Goal: Transaction & Acquisition: Purchase product/service

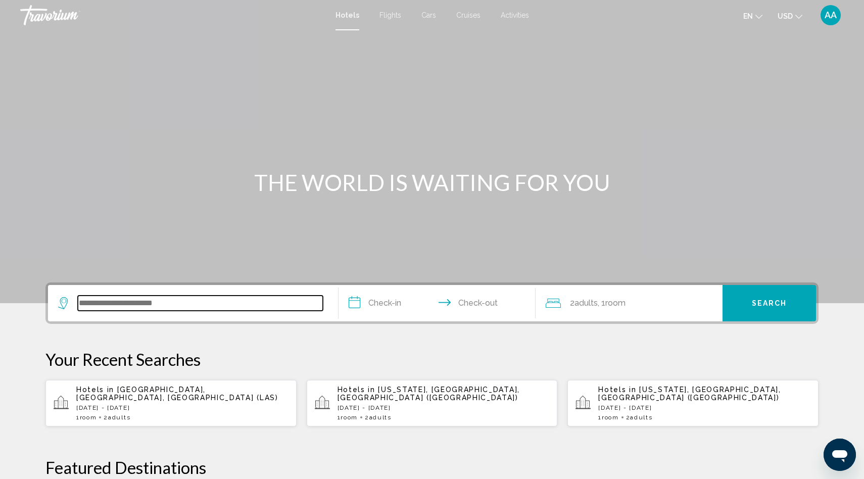
click at [198, 304] on input "Search widget" at bounding box center [200, 303] width 245 height 15
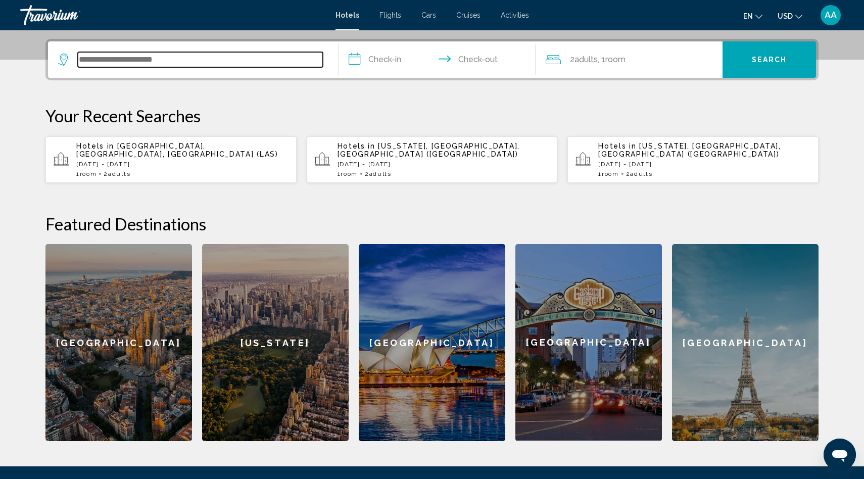
scroll to position [250, 0]
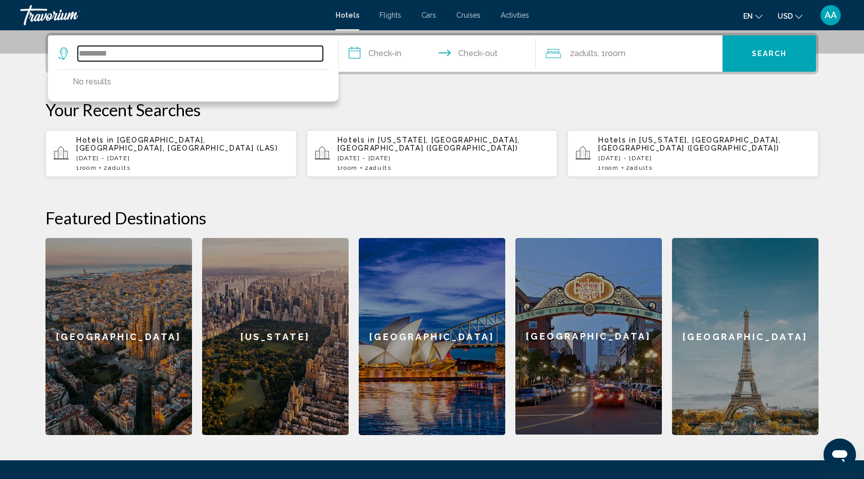
drag, startPoint x: 138, startPoint y: 54, endPoint x: 72, endPoint y: 54, distance: 65.7
click at [72, 54] on div "*********" at bounding box center [190, 53] width 265 height 15
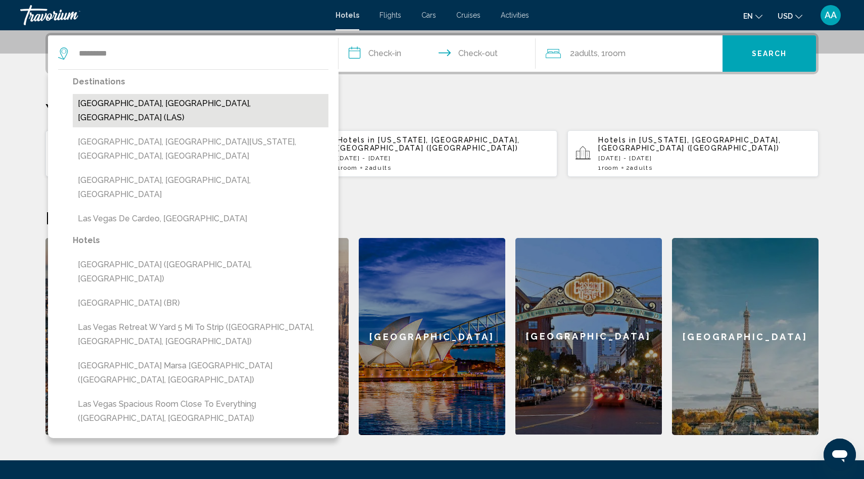
click at [87, 99] on button "Las Vegas, NV, United States (LAS)" at bounding box center [201, 110] width 256 height 33
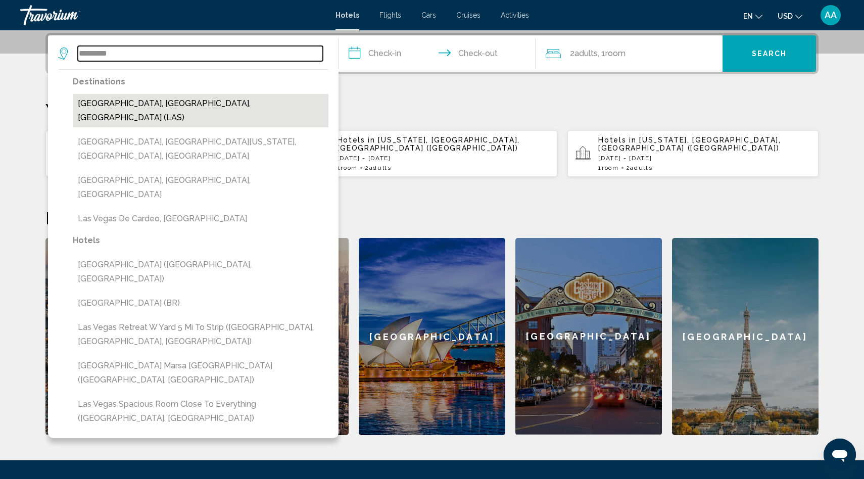
type input "**********"
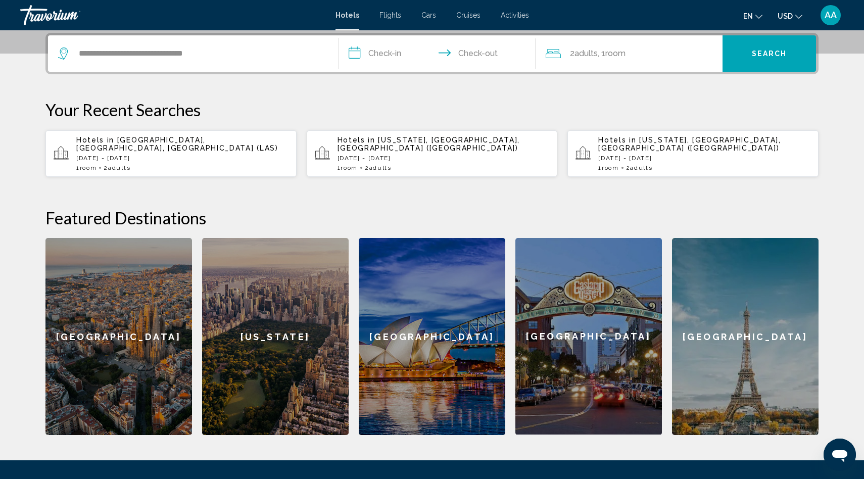
click at [400, 47] on input "**********" at bounding box center [439, 54] width 201 height 39
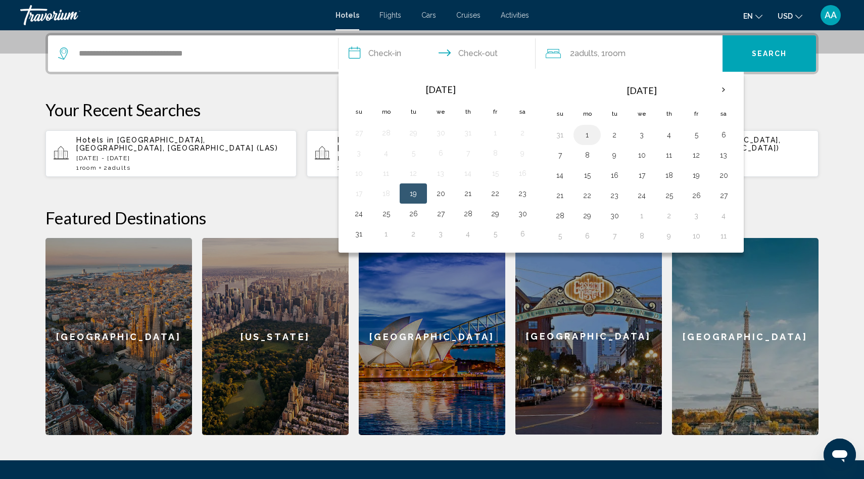
click at [591, 135] on button "1" at bounding box center [587, 135] width 16 height 14
click at [645, 134] on button "3" at bounding box center [642, 135] width 16 height 14
type input "**********"
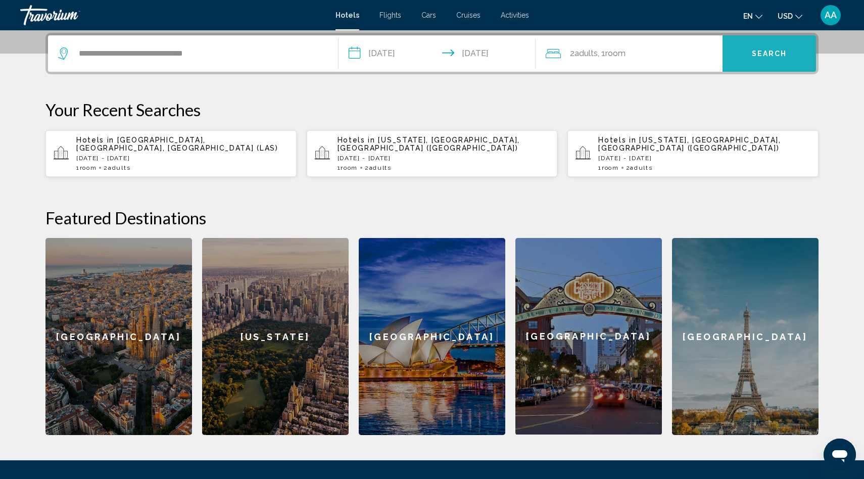
click at [796, 49] on button "Search" at bounding box center [769, 53] width 93 height 36
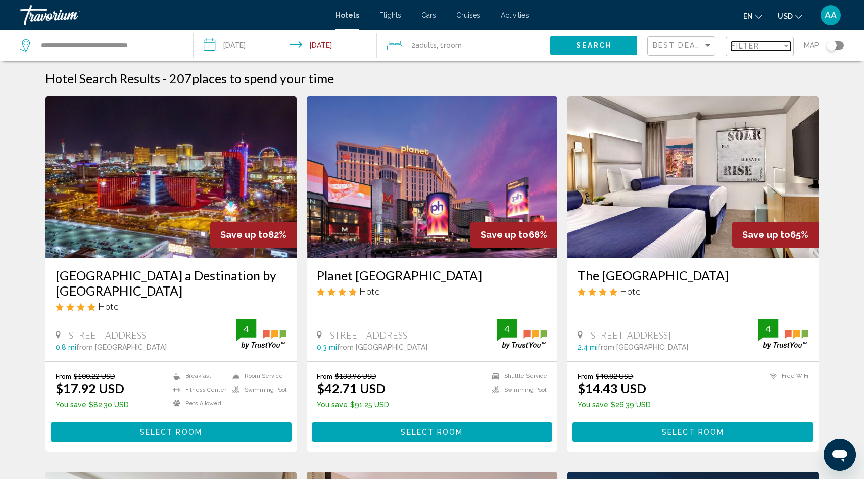
click at [763, 43] on div "Filter" at bounding box center [756, 46] width 51 height 8
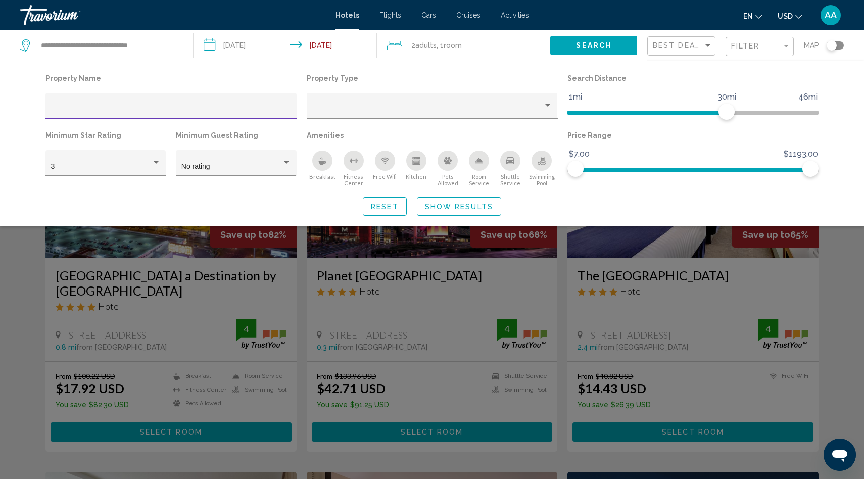
click at [539, 164] on icon "Swimming Pool" at bounding box center [542, 164] width 8 height 2
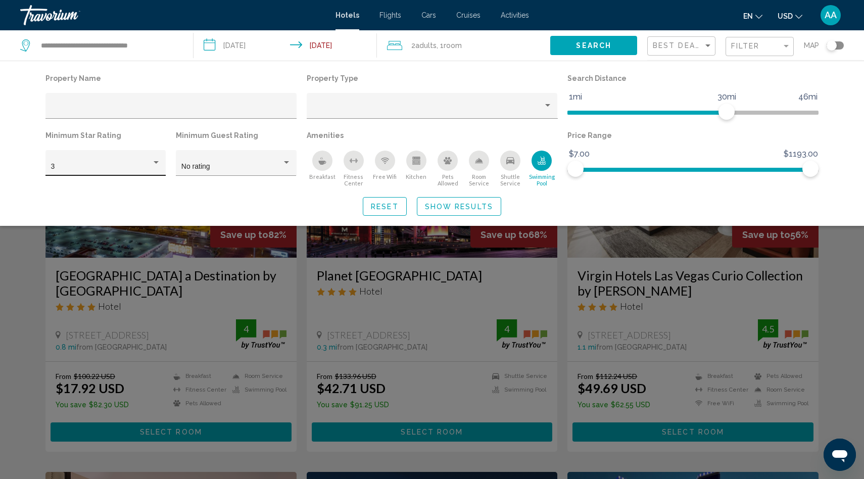
click at [126, 167] on div "3" at bounding box center [101, 167] width 101 height 8
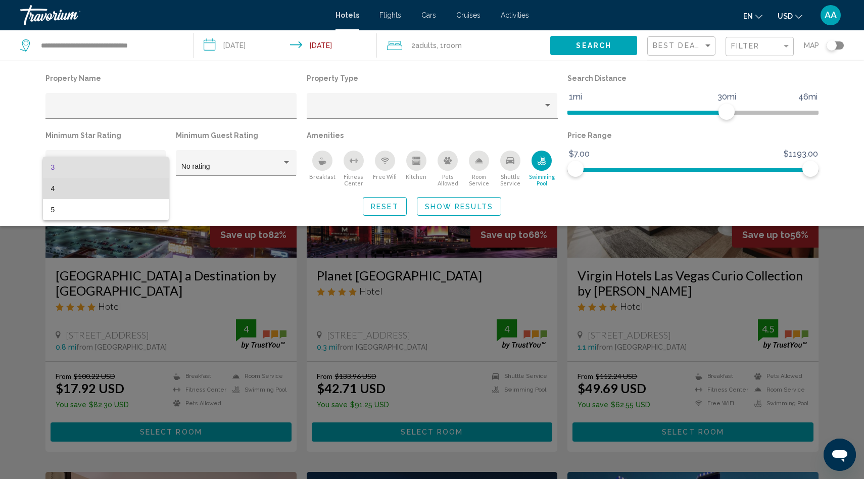
click at [114, 192] on span "4" at bounding box center [106, 188] width 110 height 21
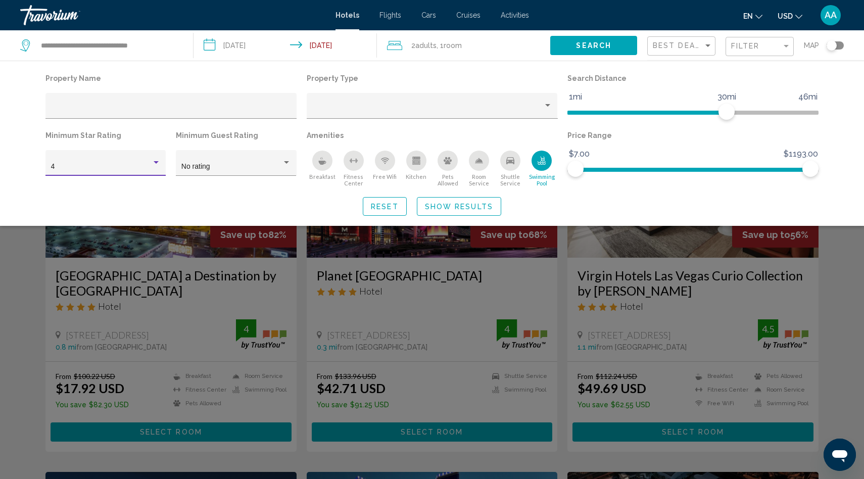
click at [463, 206] on span "Show Results" at bounding box center [459, 207] width 68 height 8
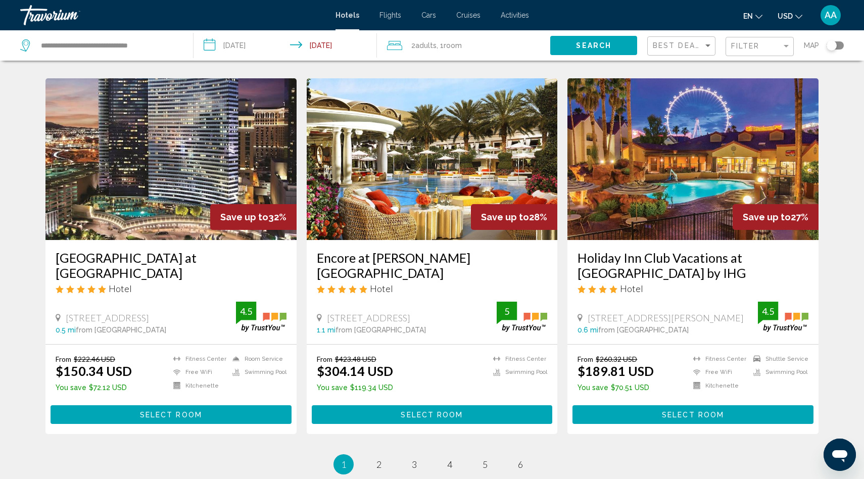
scroll to position [1128, 0]
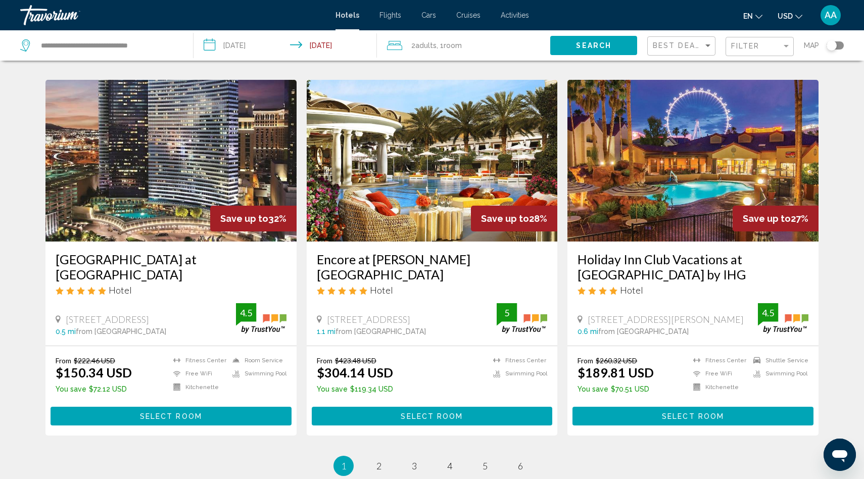
click at [400, 407] on button "Select Room" at bounding box center [432, 416] width 241 height 19
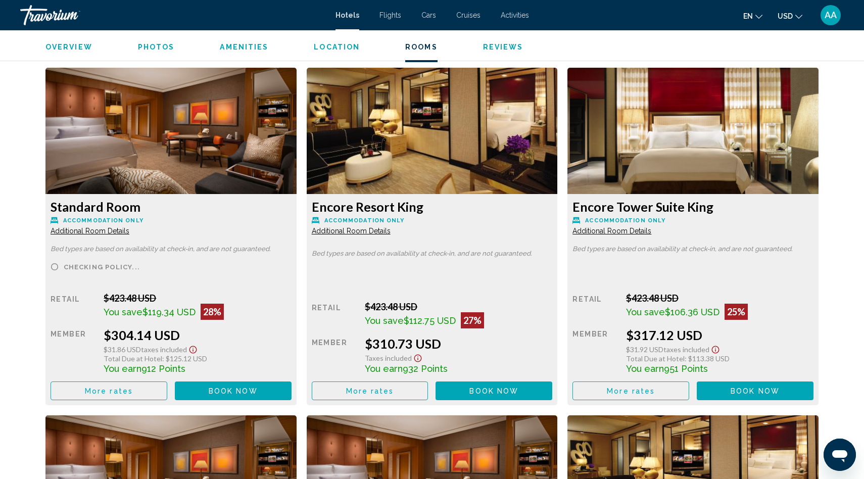
scroll to position [1369, 0]
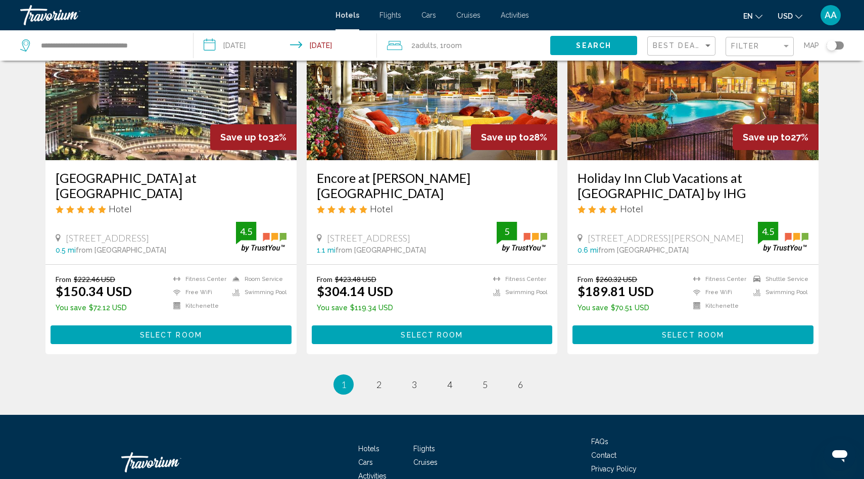
scroll to position [1208, 0]
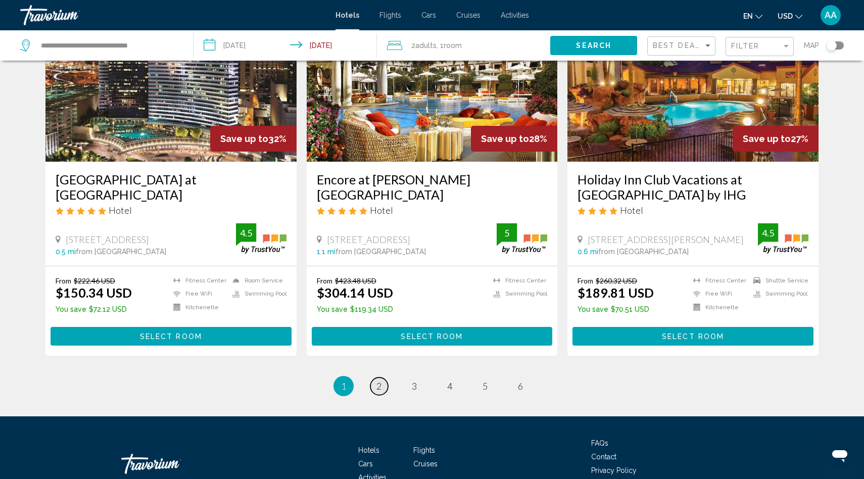
click at [380, 380] on span "2" at bounding box center [378, 385] width 5 height 11
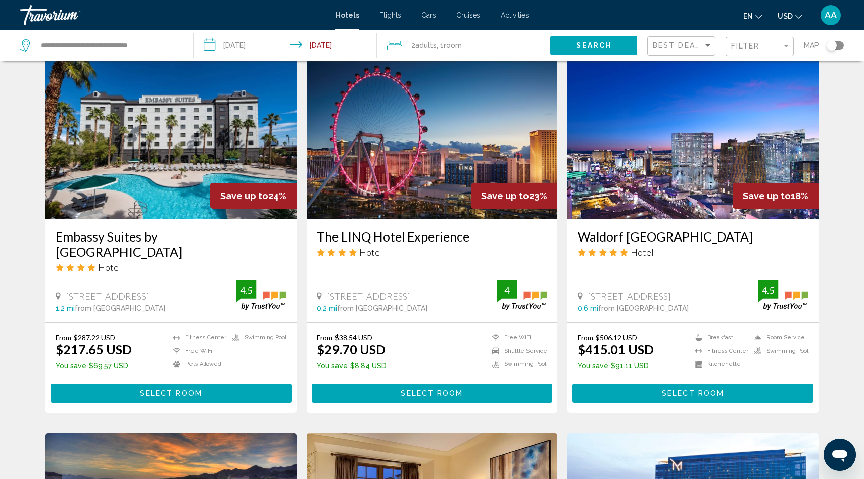
scroll to position [409, 0]
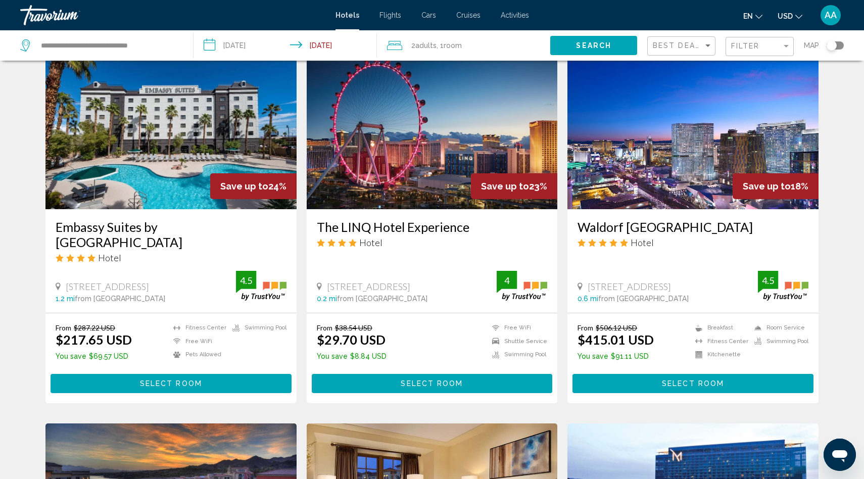
click at [656, 39] on div "Best Deals" at bounding box center [683, 46] width 60 height 19
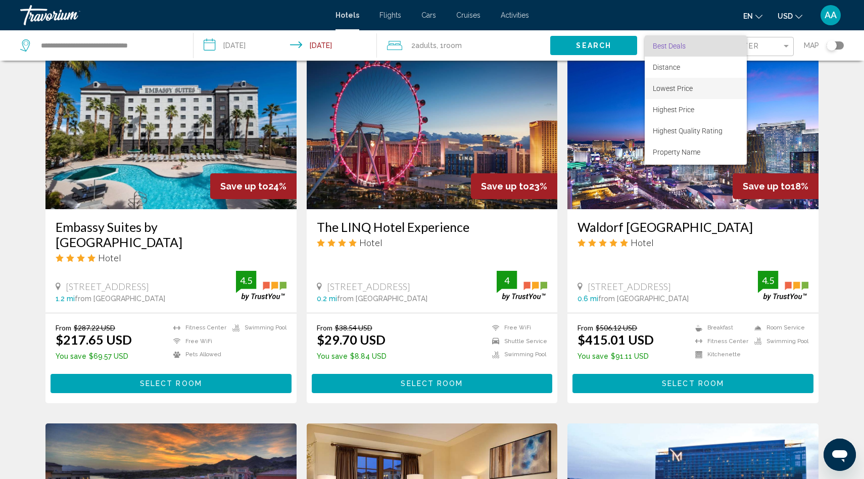
click at [655, 90] on span "Lowest Price" at bounding box center [673, 88] width 40 height 8
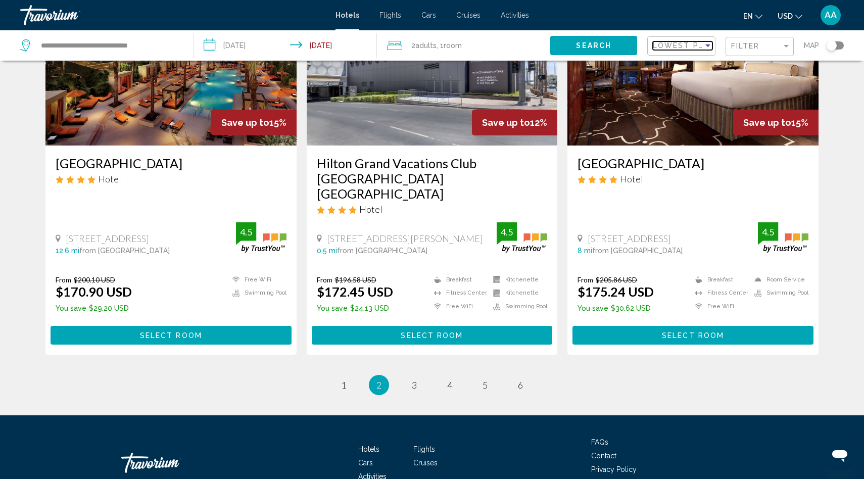
scroll to position [1253, 0]
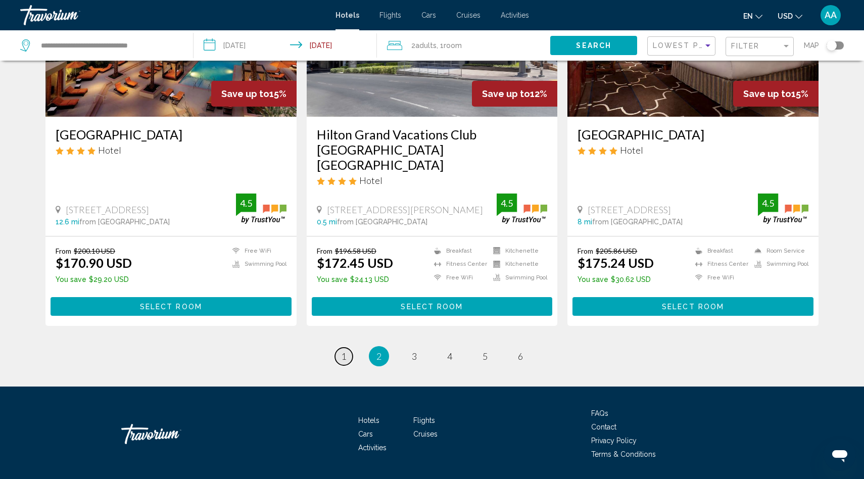
click at [344, 351] on span "1" at bounding box center [343, 356] width 5 height 11
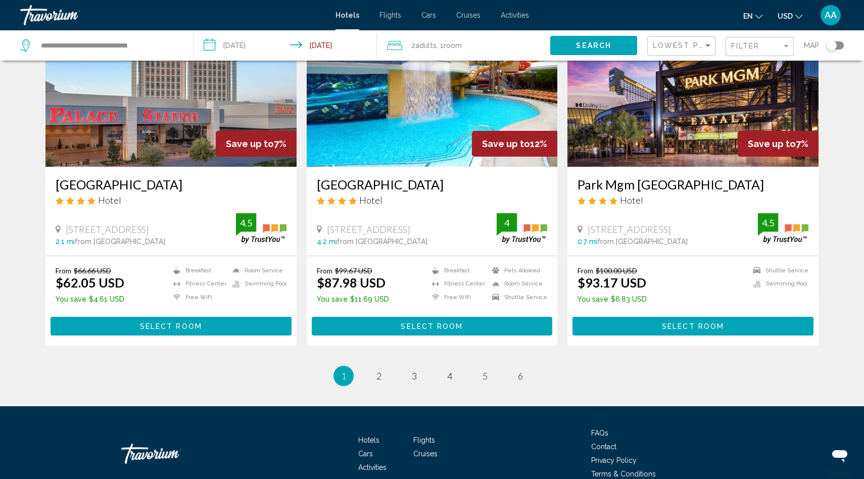
scroll to position [1214, 0]
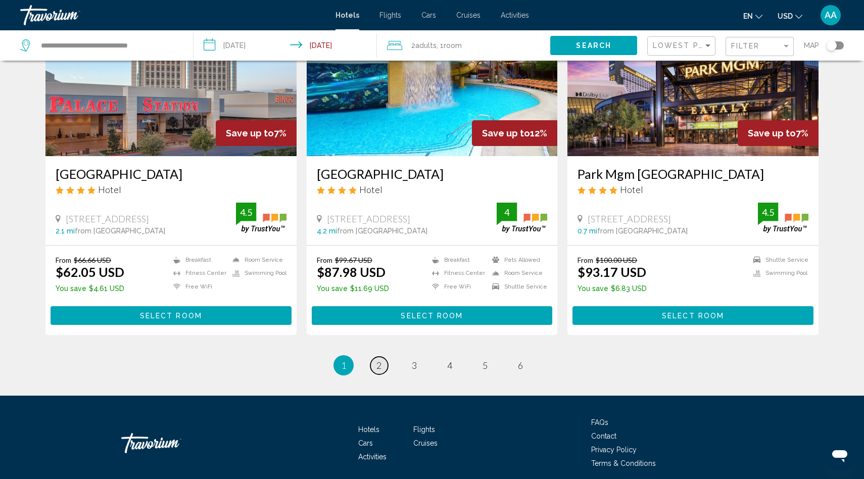
click at [373, 365] on link "page 2" at bounding box center [379, 366] width 18 height 18
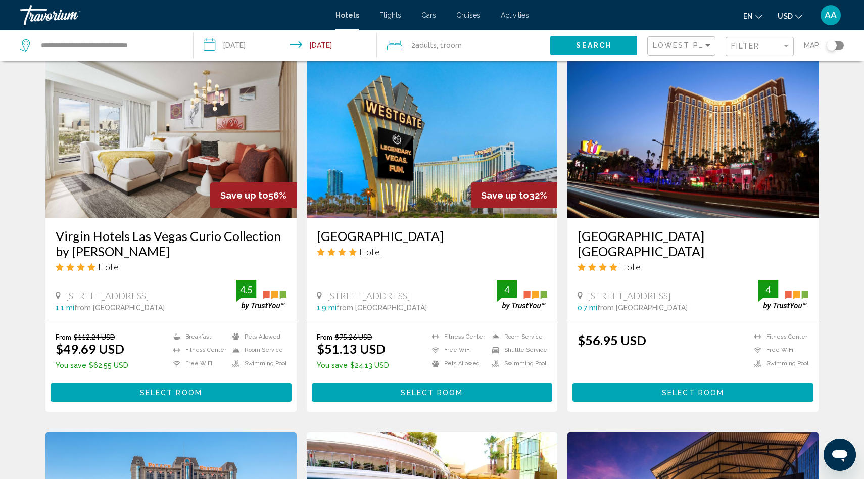
scroll to position [754, 0]
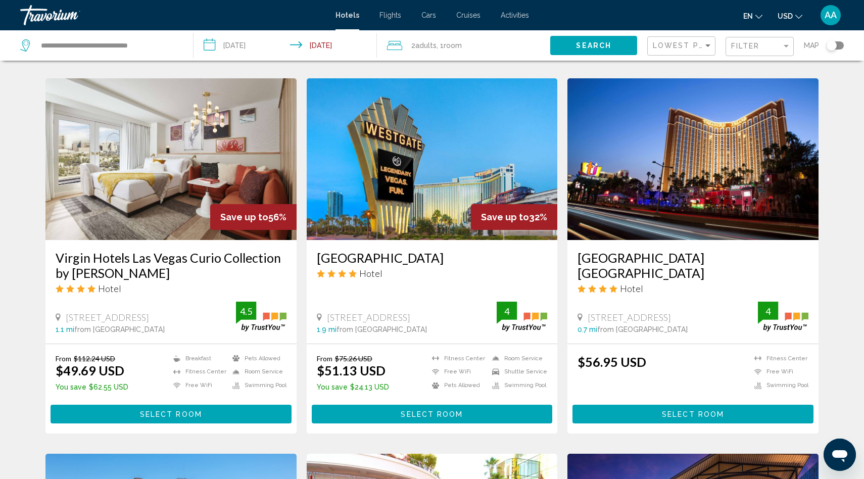
click at [190, 412] on span "Select Room" at bounding box center [171, 414] width 62 height 8
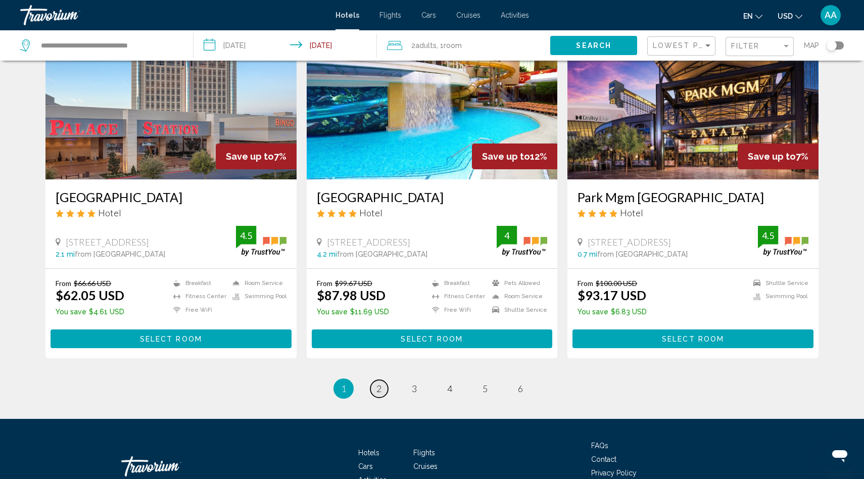
click at [378, 389] on span "2" at bounding box center [378, 388] width 5 height 11
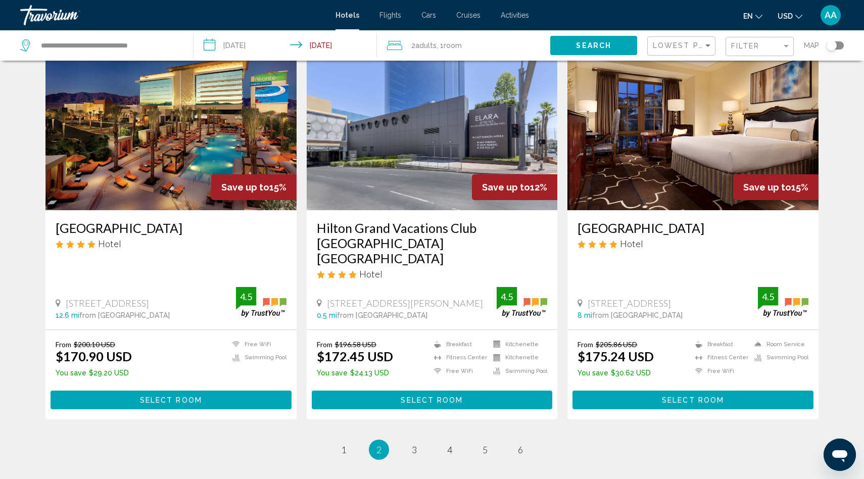
scroll to position [1161, 0]
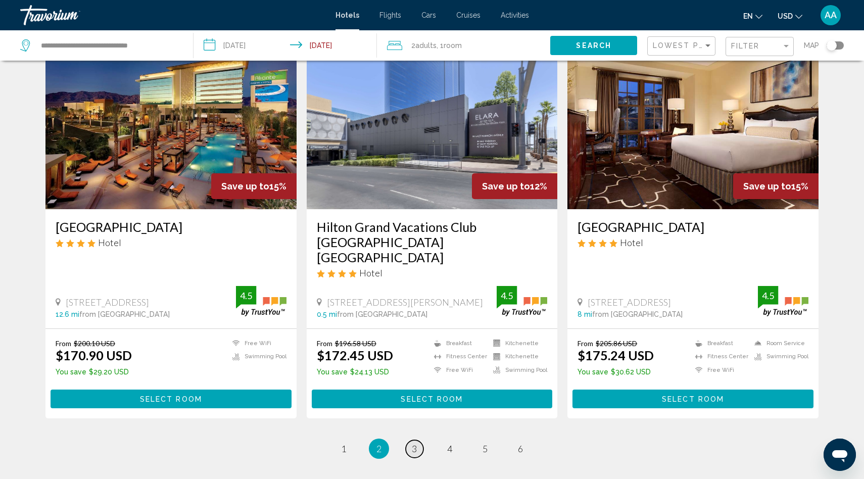
click at [413, 443] on span "3" at bounding box center [414, 448] width 5 height 11
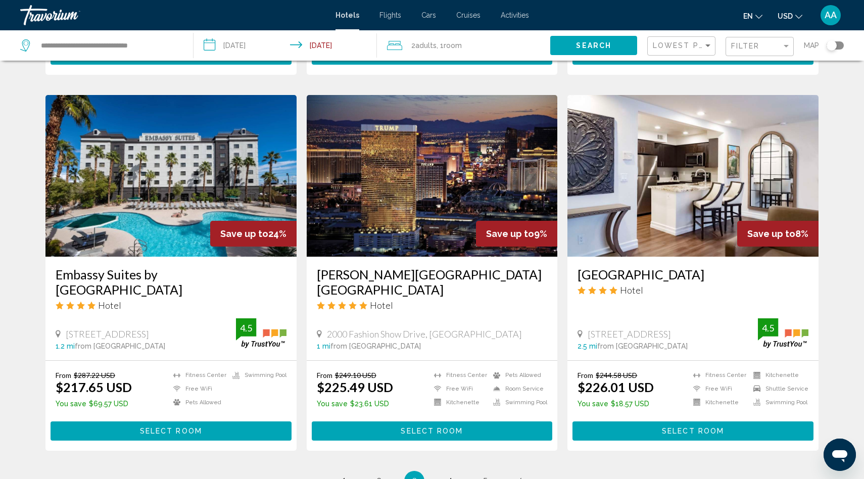
scroll to position [1098, 0]
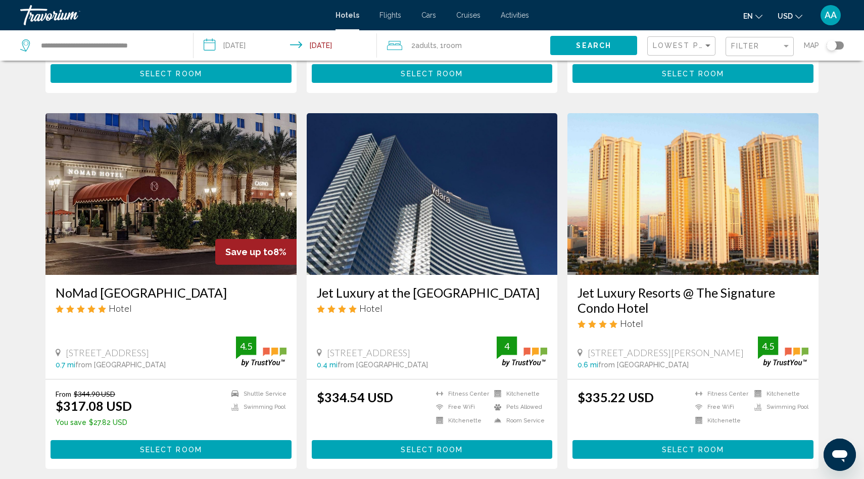
scroll to position [1268, 0]
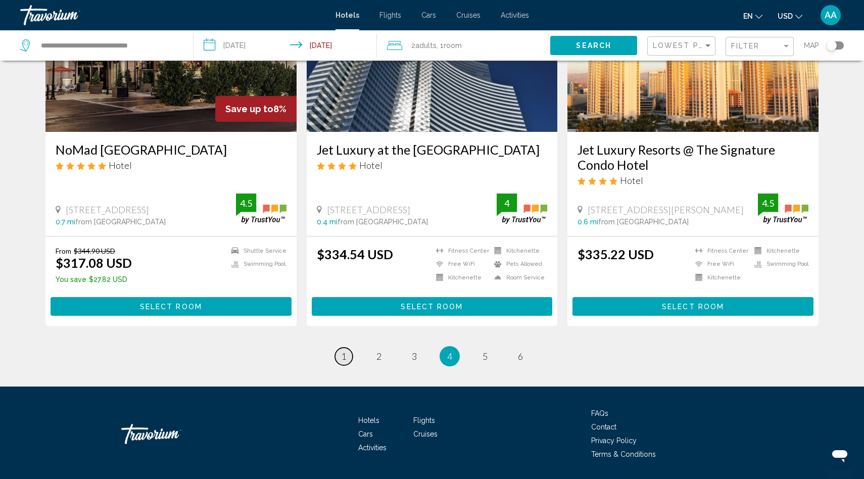
click at [343, 351] on span "1" at bounding box center [343, 356] width 5 height 11
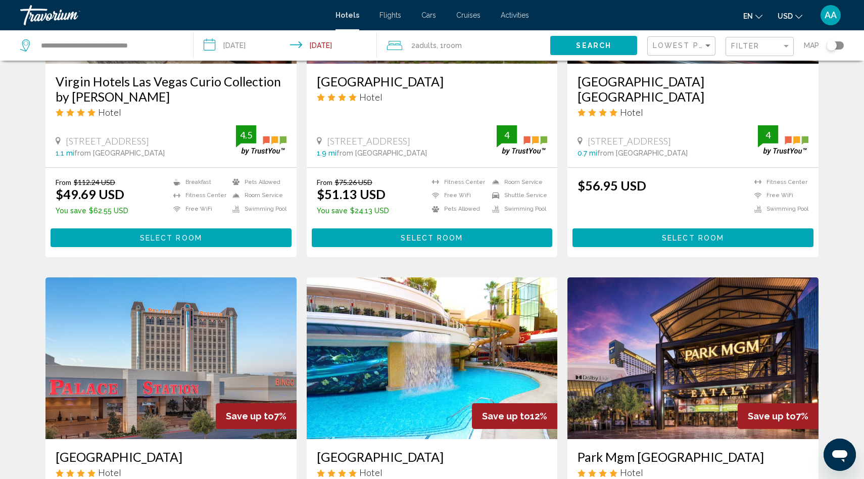
scroll to position [1206, 0]
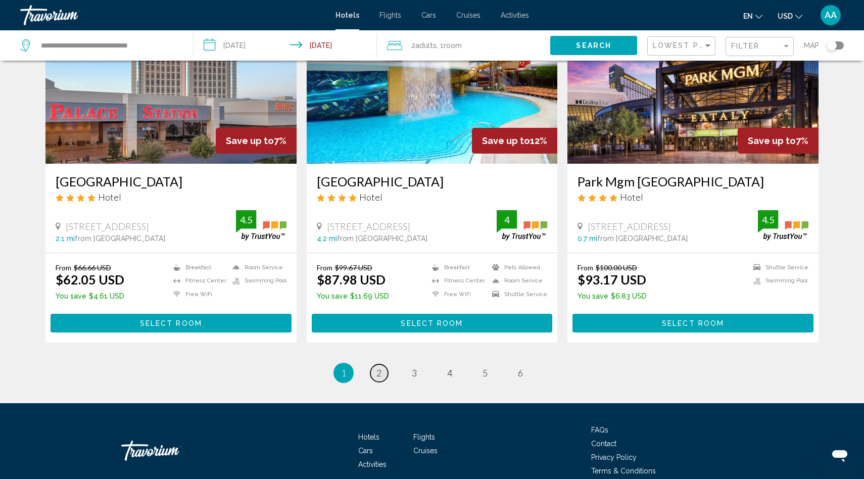
click at [373, 370] on link "page 2" at bounding box center [379, 373] width 18 height 18
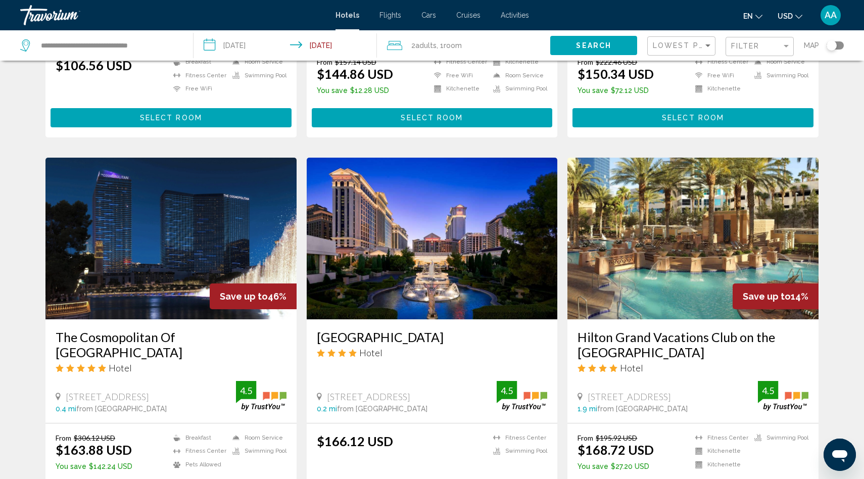
scroll to position [677, 0]
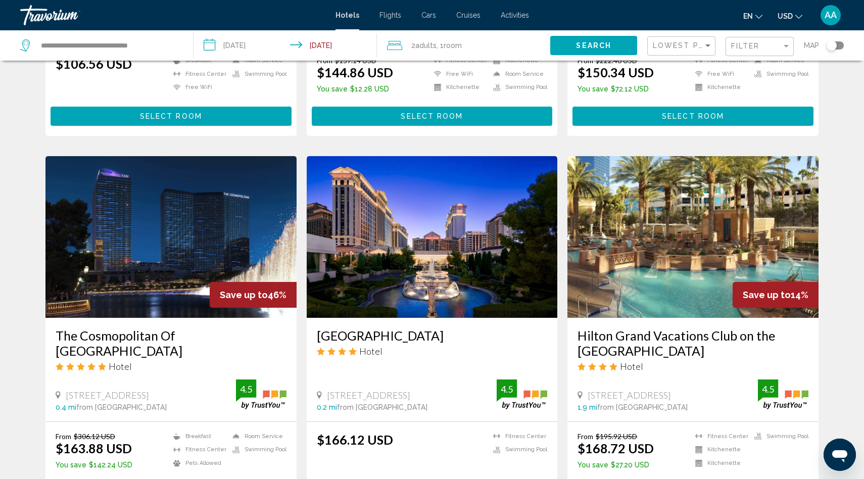
click at [165, 212] on img "Main content" at bounding box center [170, 237] width 251 height 162
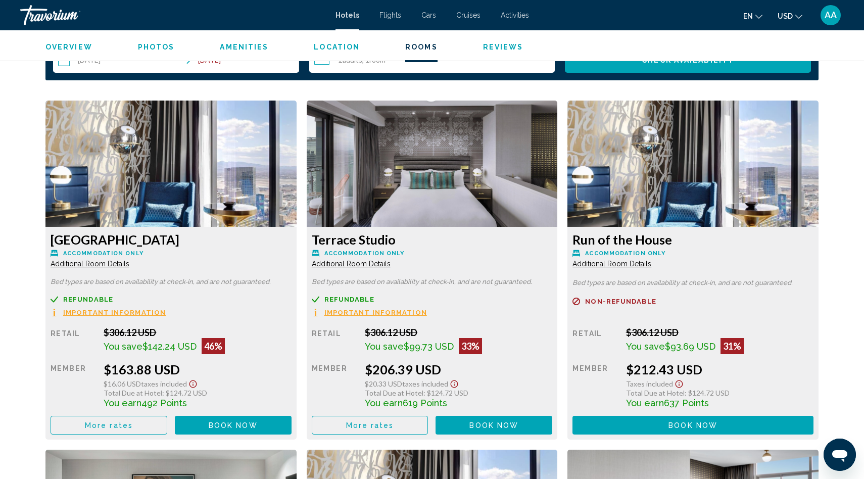
scroll to position [1297, 0]
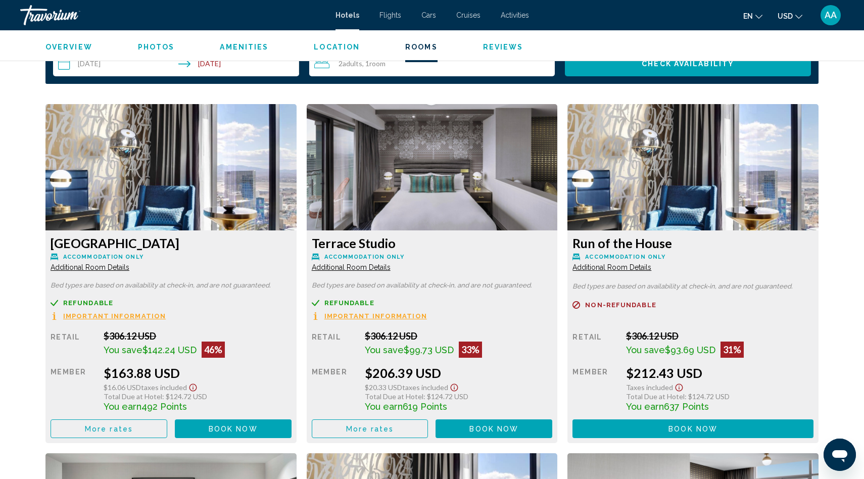
click at [65, 263] on span "Additional Room Details" at bounding box center [90, 267] width 79 height 8
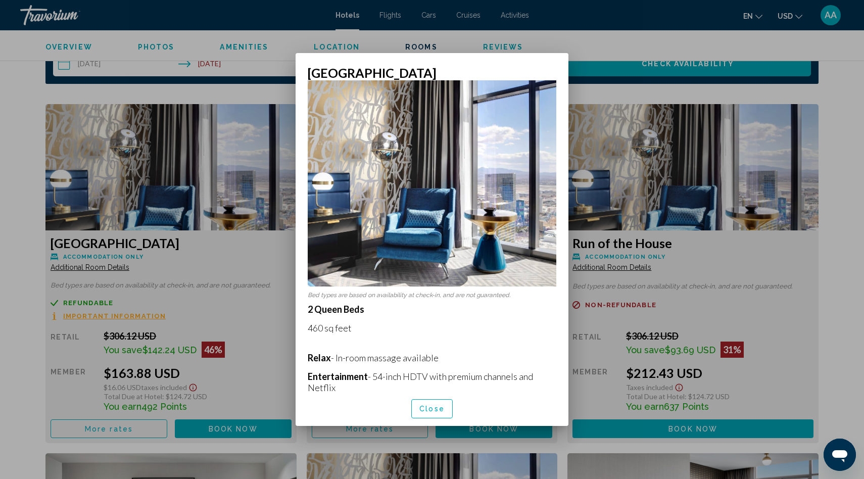
scroll to position [0, 0]
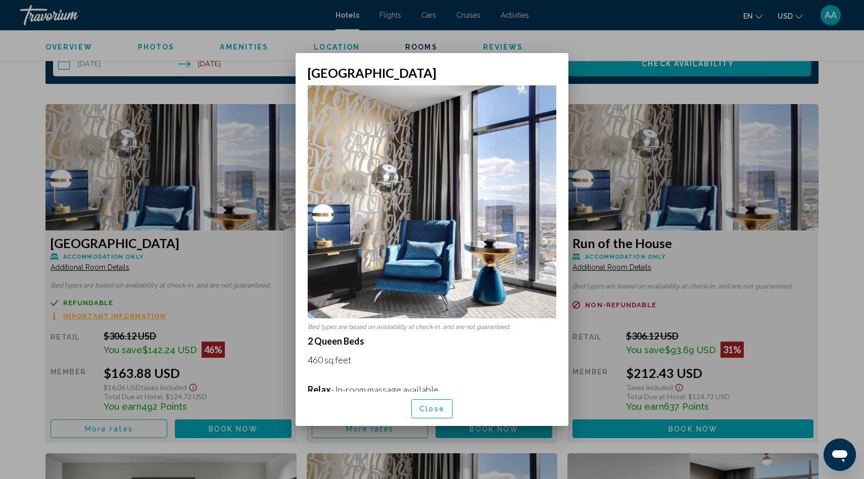
click at [429, 408] on span "Close" at bounding box center [431, 409] width 25 height 8
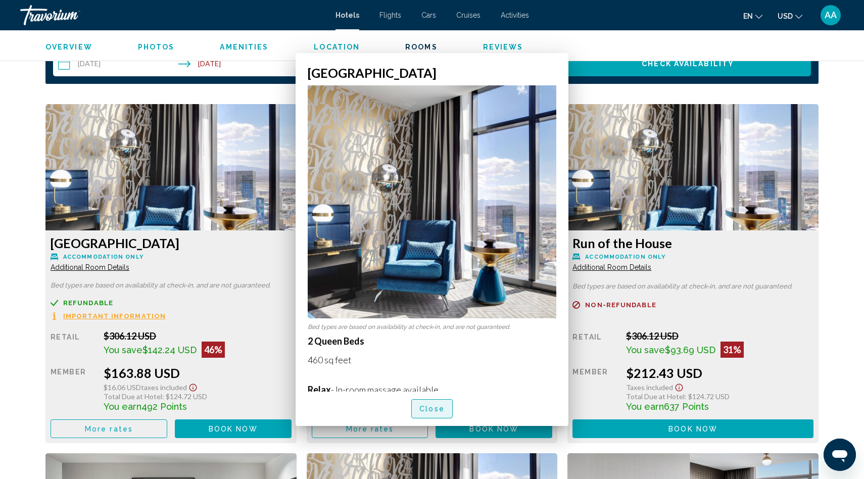
scroll to position [1297, 0]
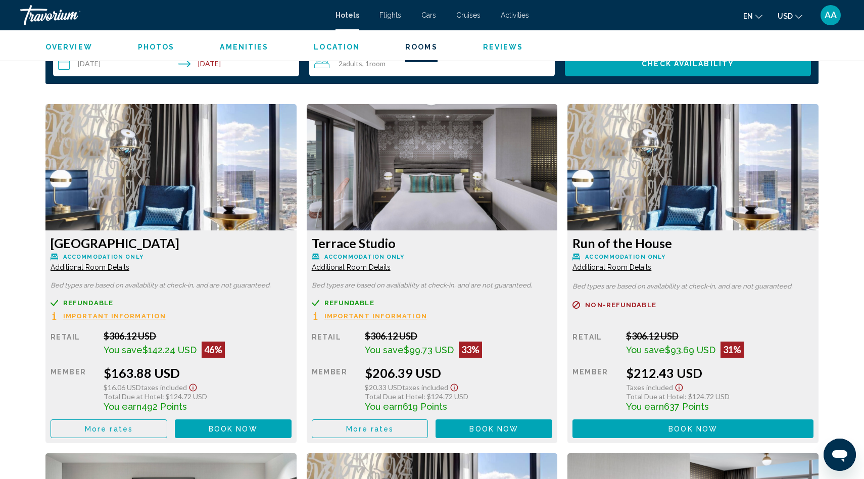
click at [234, 426] on button "Book now No longer available" at bounding box center [233, 428] width 117 height 19
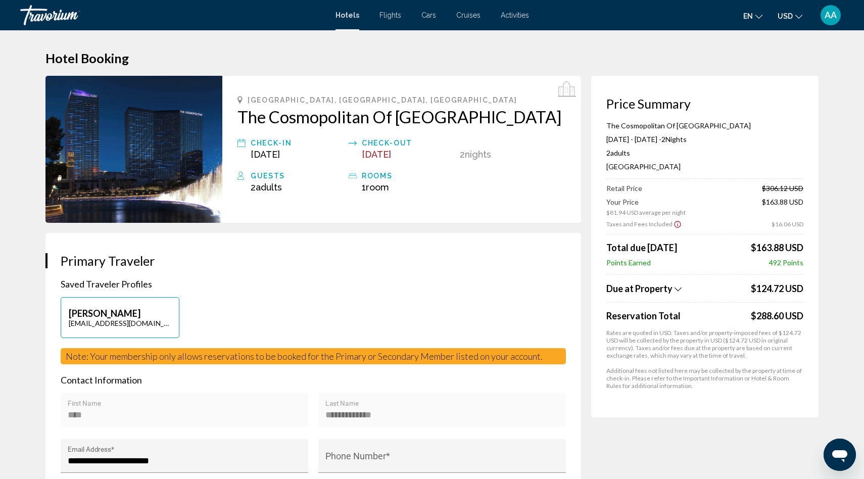
click at [675, 290] on icon "Show Taxes and Fees breakdown" at bounding box center [678, 289] width 7 height 9
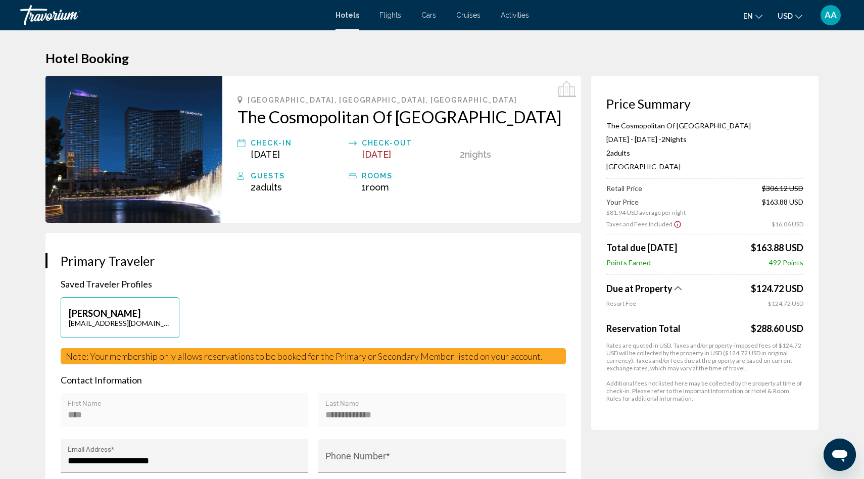
click at [677, 288] on icon "Show Taxes and Fees breakdown" at bounding box center [678, 288] width 7 height 9
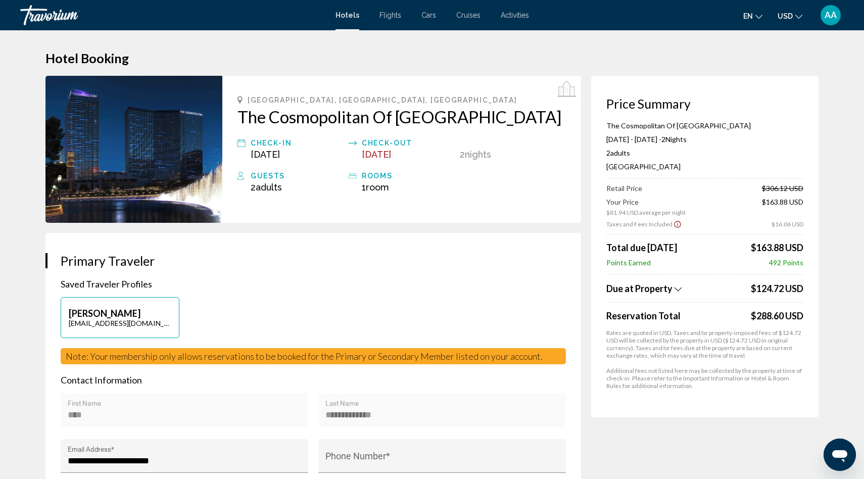
click at [677, 288] on icon "Show Taxes and Fees breakdown" at bounding box center [678, 289] width 7 height 9
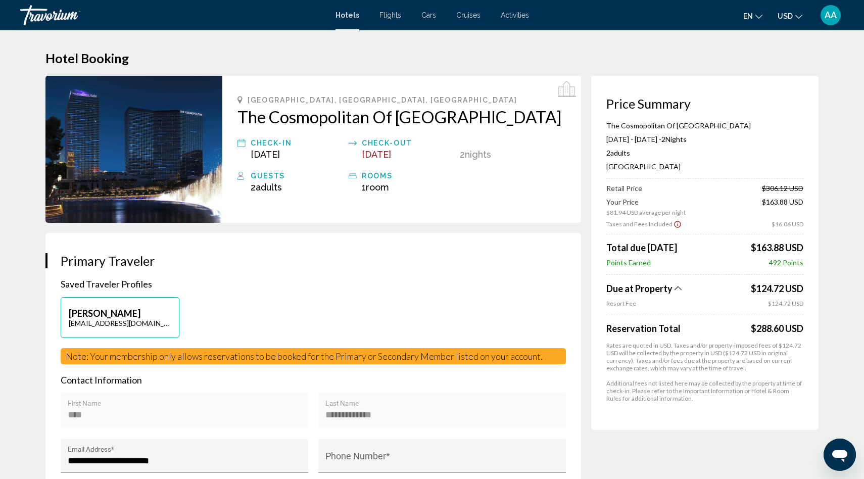
click at [676, 289] on icon "Show Taxes and Fees breakdown" at bounding box center [678, 288] width 7 height 9
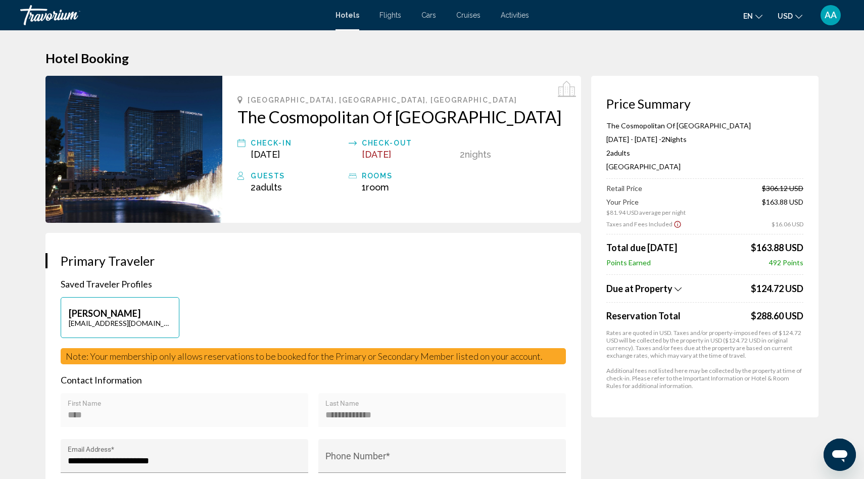
click at [676, 289] on icon "Show Taxes and Fees breakdown" at bounding box center [678, 289] width 7 height 9
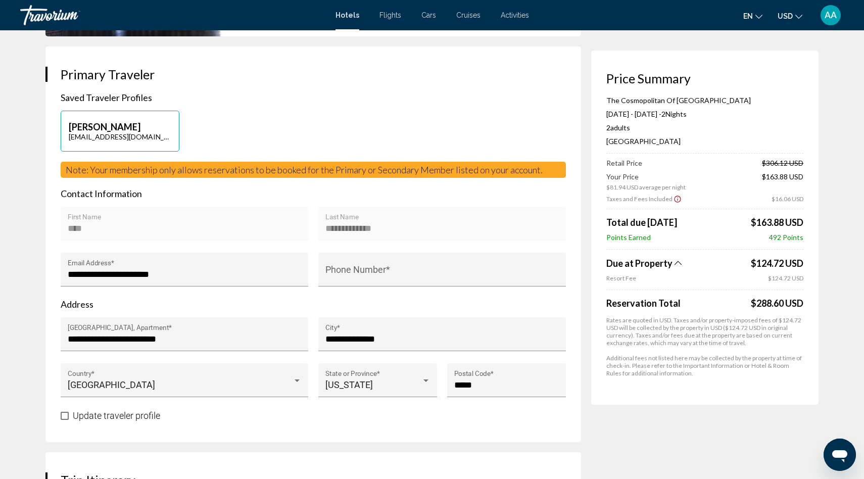
scroll to position [189, 0]
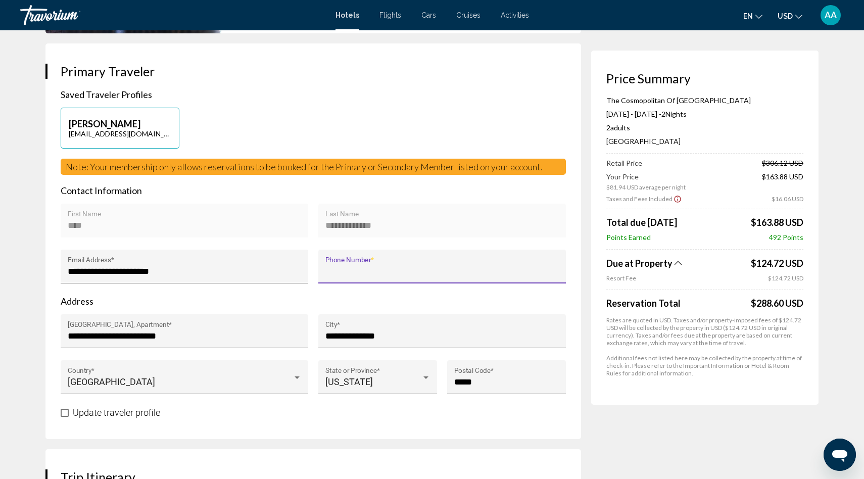
click at [399, 268] on input "Phone Number *" at bounding box center [442, 271] width 234 height 10
type input "**********"
click at [256, 334] on input "**********" at bounding box center [185, 336] width 234 height 10
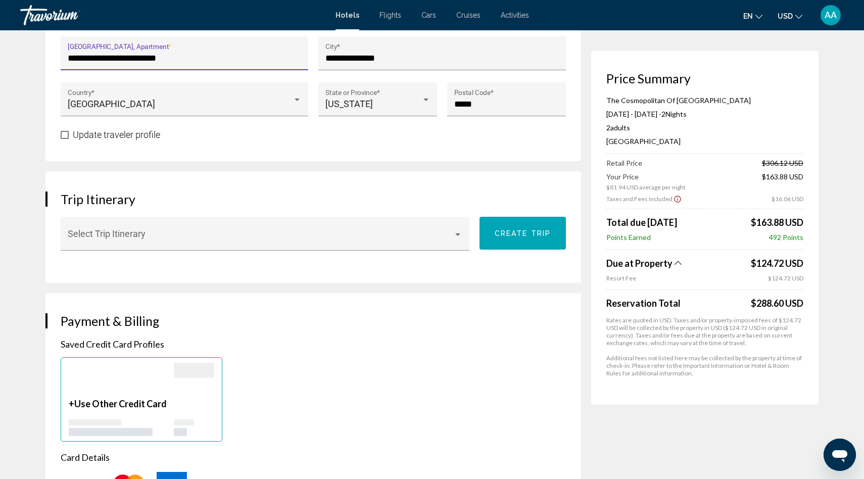
scroll to position [470, 0]
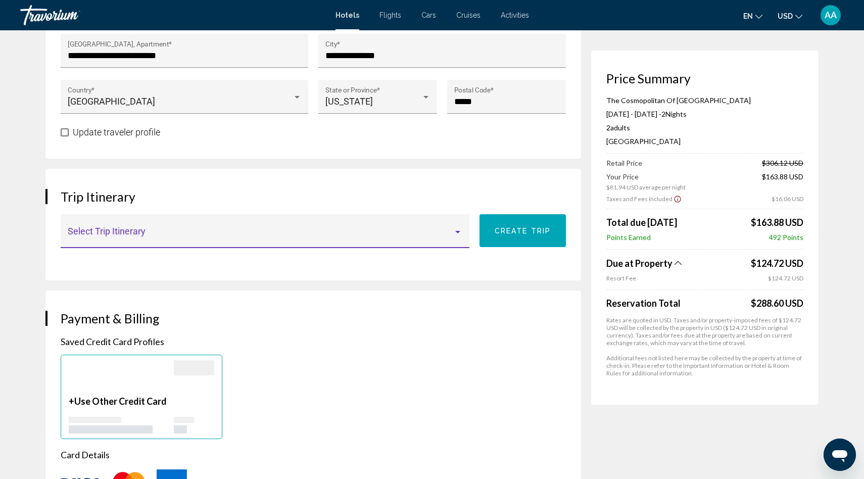
click at [459, 233] on div "Main content" at bounding box center [457, 232] width 9 height 8
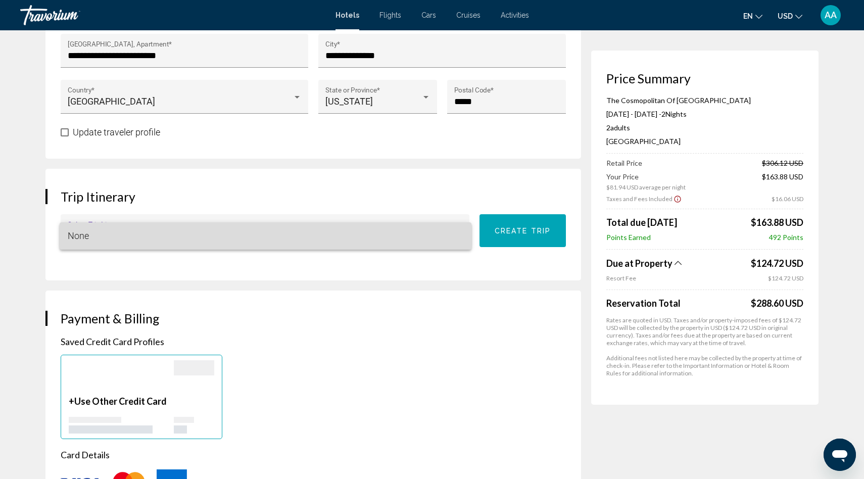
click at [372, 231] on span "None" at bounding box center [266, 235] width 396 height 27
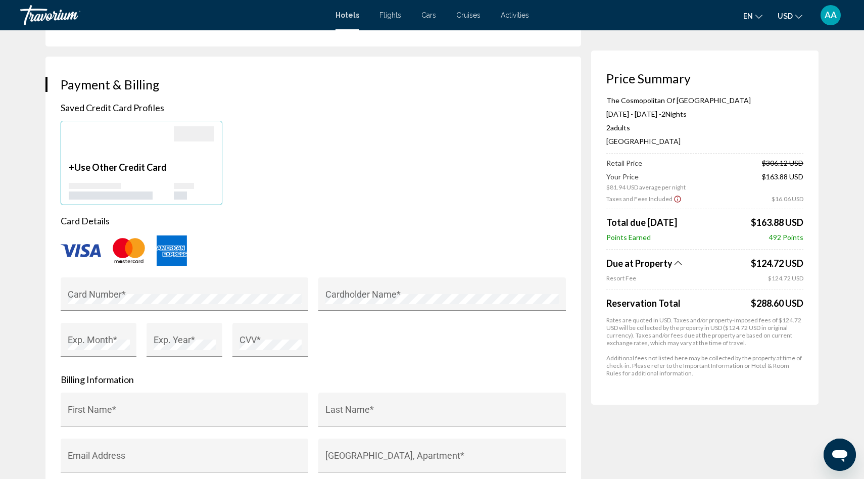
scroll to position [706, 0]
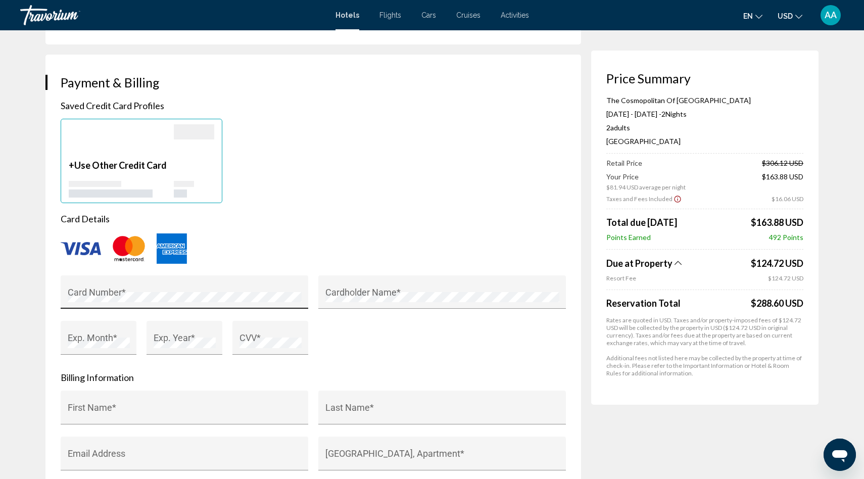
click at [214, 290] on div "Card Number *" at bounding box center [185, 295] width 234 height 27
click at [485, 303] on div "Cardholder Name *" at bounding box center [442, 295] width 234 height 27
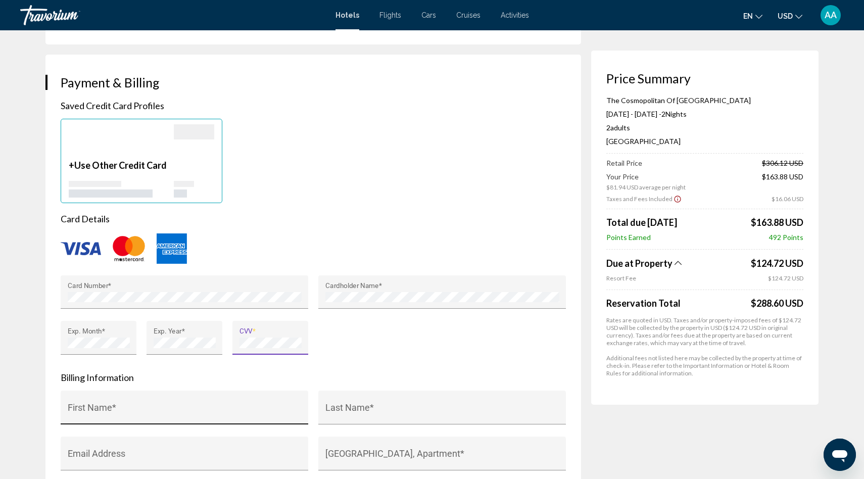
click at [210, 408] on input "First Name *" at bounding box center [185, 412] width 234 height 10
type input "****"
click at [373, 403] on div "Last Name *" at bounding box center [442, 411] width 234 height 27
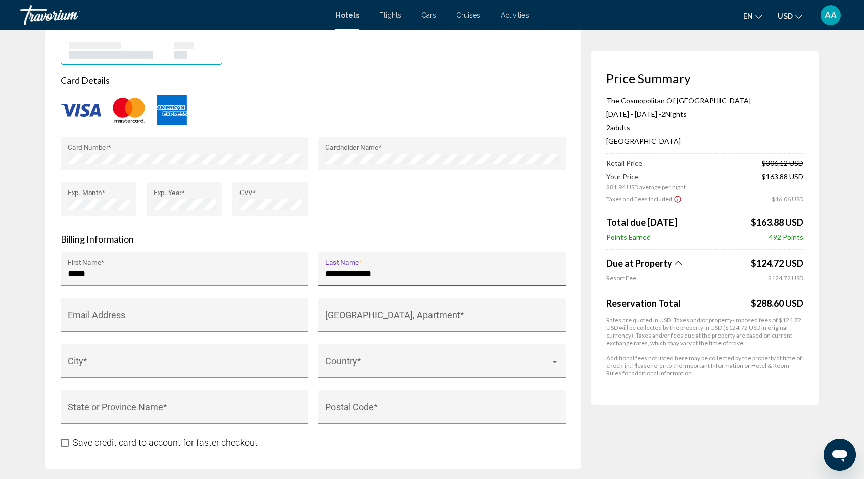
scroll to position [864, 0]
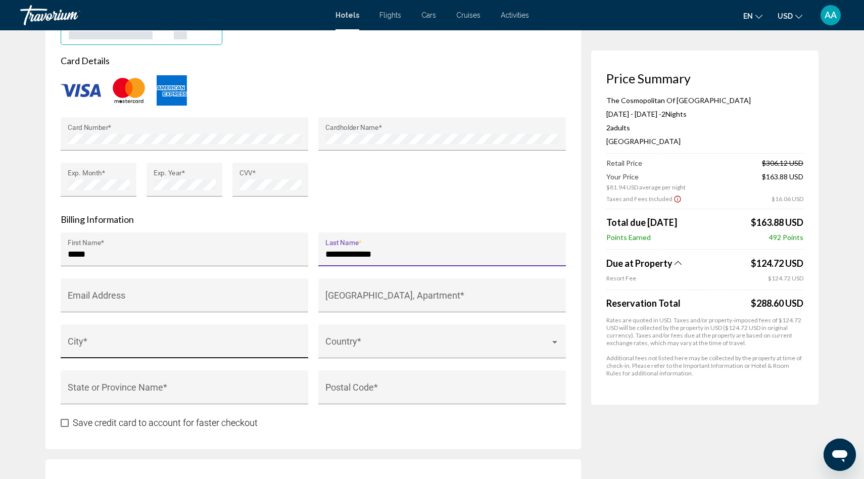
type input "**********"
click at [160, 337] on div "City *" at bounding box center [185, 344] width 234 height 27
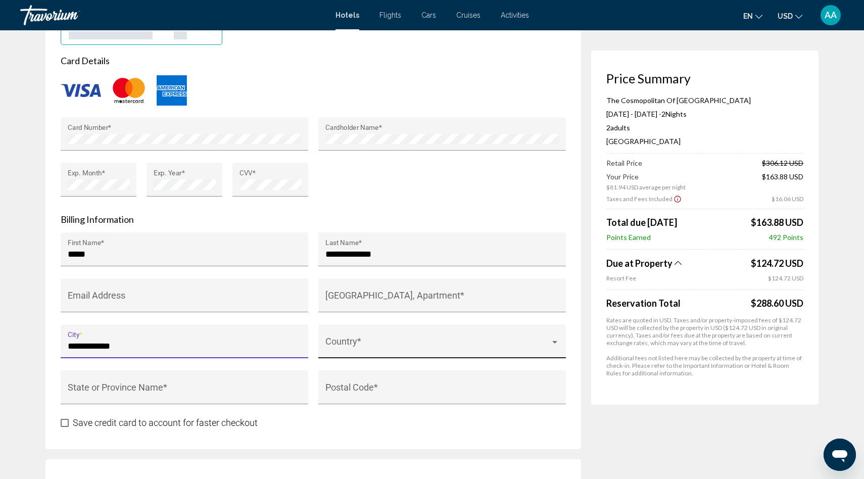
type input "**********"
click at [422, 343] on span "Main content" at bounding box center [437, 346] width 225 height 10
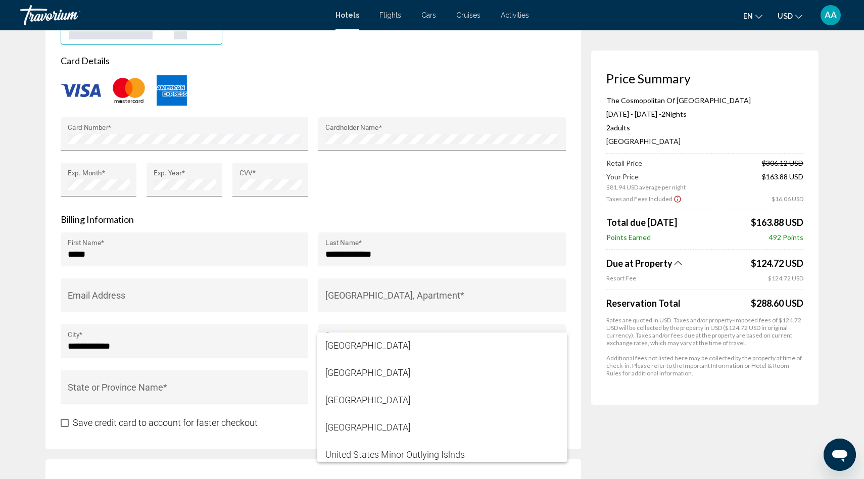
scroll to position [6513, 0]
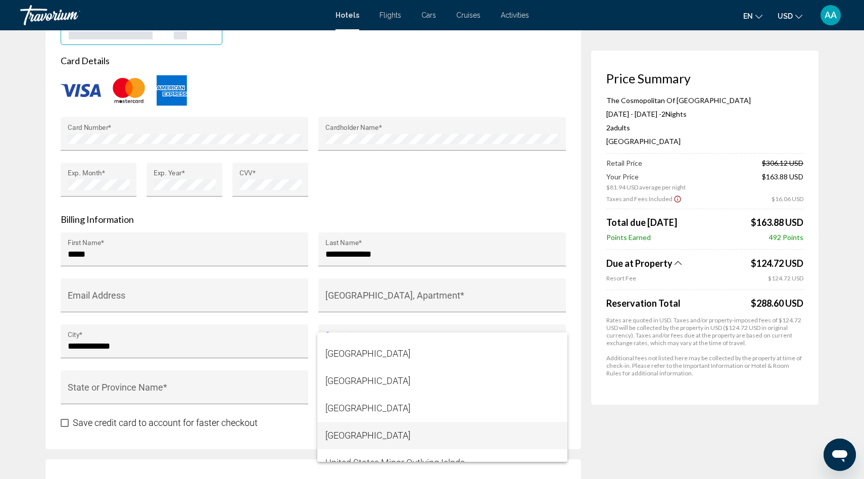
click at [371, 438] on span "[GEOGRAPHIC_DATA]" at bounding box center [442, 435] width 234 height 27
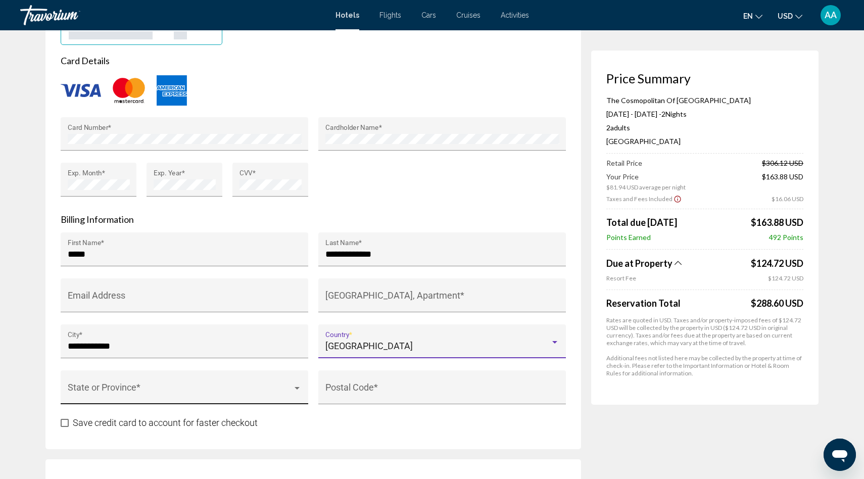
click at [226, 382] on div "State or Province *" at bounding box center [185, 390] width 234 height 27
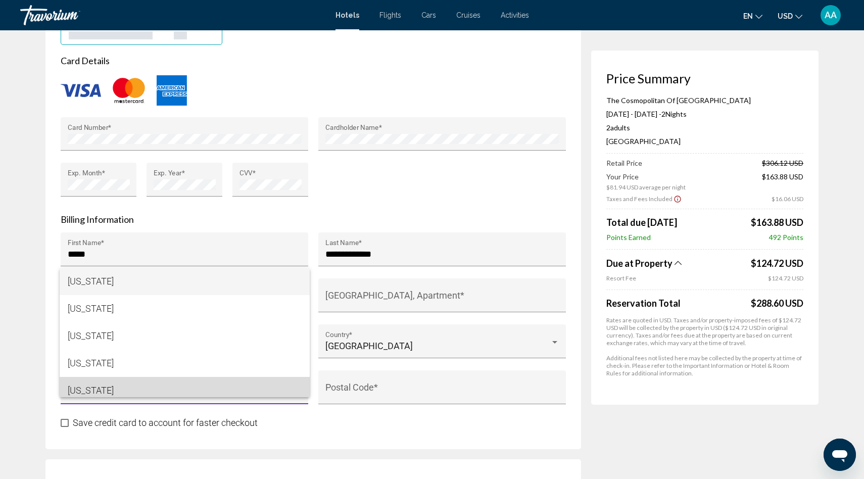
click at [112, 390] on span "[US_STATE]" at bounding box center [185, 390] width 234 height 27
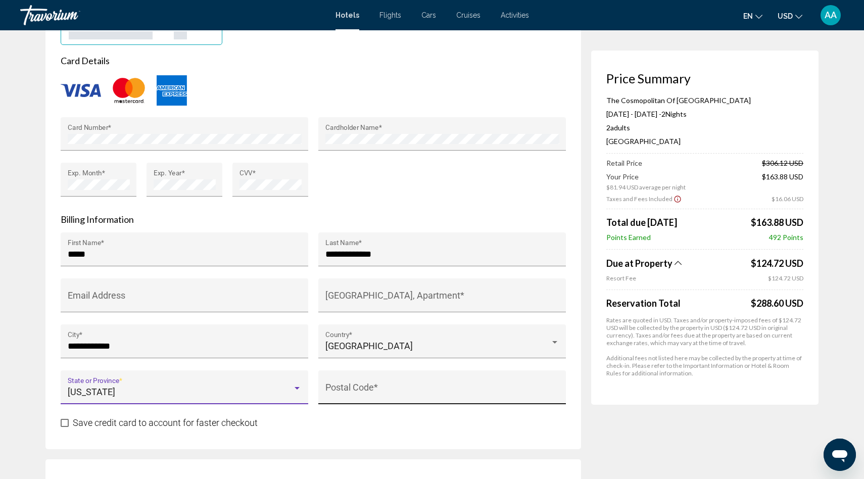
click at [418, 396] on input "Postal Code *" at bounding box center [442, 392] width 234 height 10
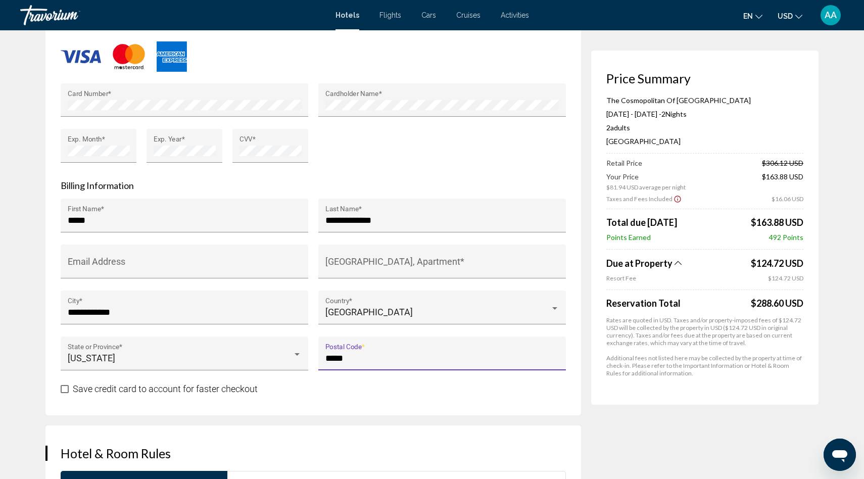
scroll to position [916, 0]
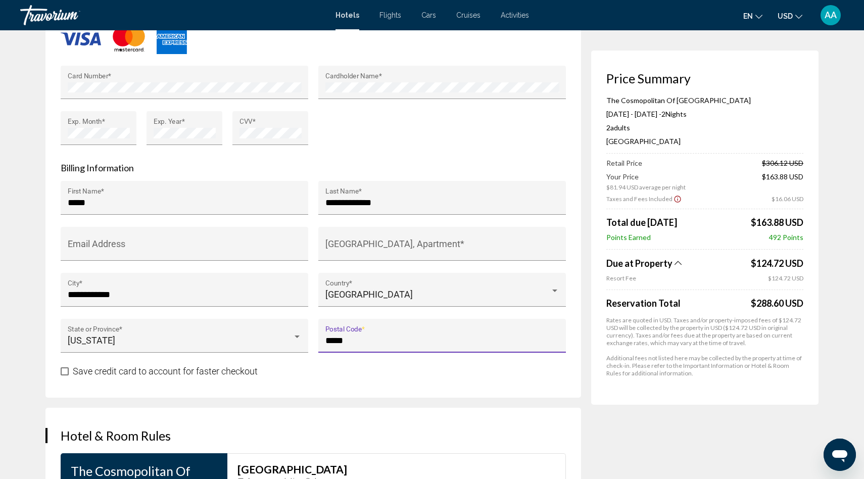
type input "*****"
click at [66, 373] on span "Main content" at bounding box center [65, 371] width 8 height 8
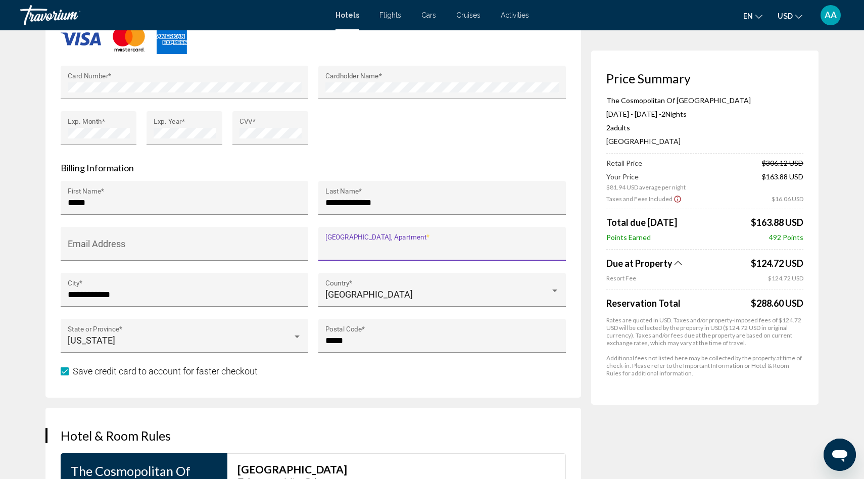
click at [358, 250] on input "House Number, Street, Apartment *" at bounding box center [442, 249] width 234 height 10
type input "*"
click at [382, 283] on div "United States of America Country *" at bounding box center [442, 293] width 234 height 27
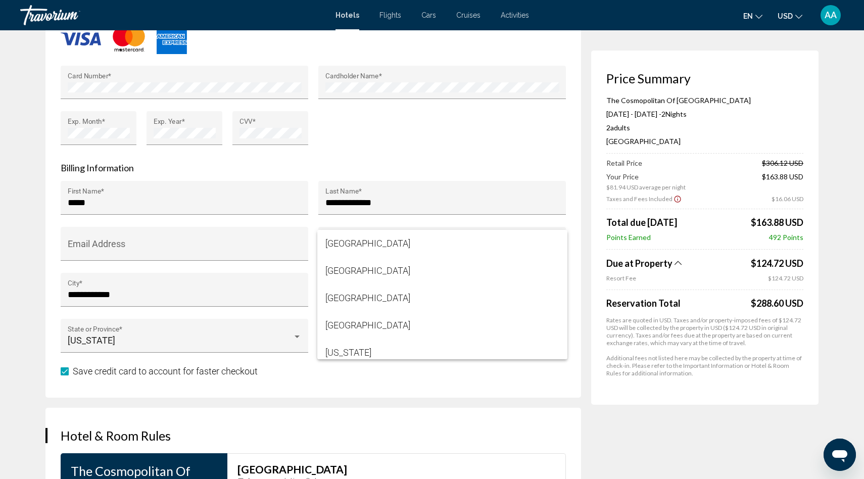
scroll to position [6552, 0]
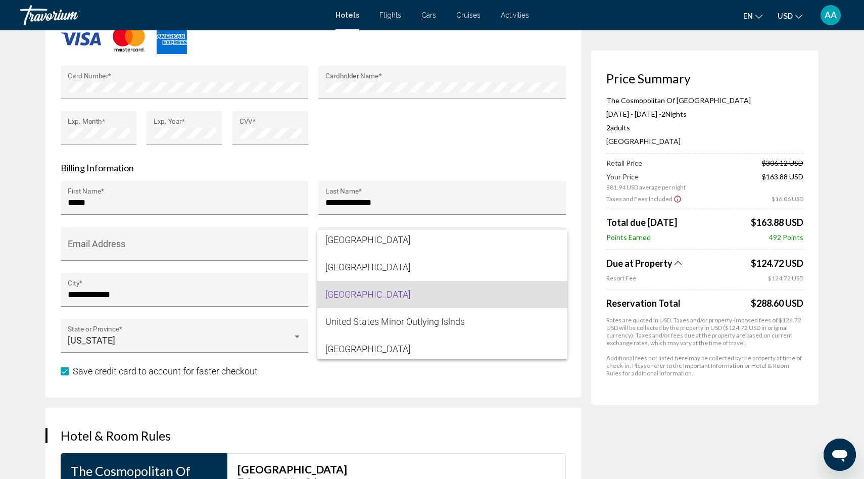
click at [212, 237] on div at bounding box center [432, 239] width 864 height 479
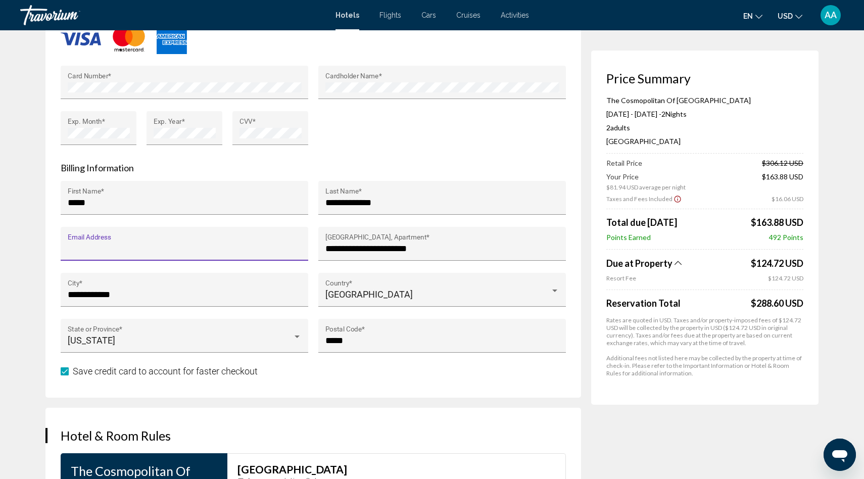
click at [196, 248] on input "Email Address" at bounding box center [185, 249] width 234 height 10
click at [354, 249] on input "**********" at bounding box center [442, 249] width 234 height 10
click at [396, 251] on input "**********" at bounding box center [442, 249] width 234 height 10
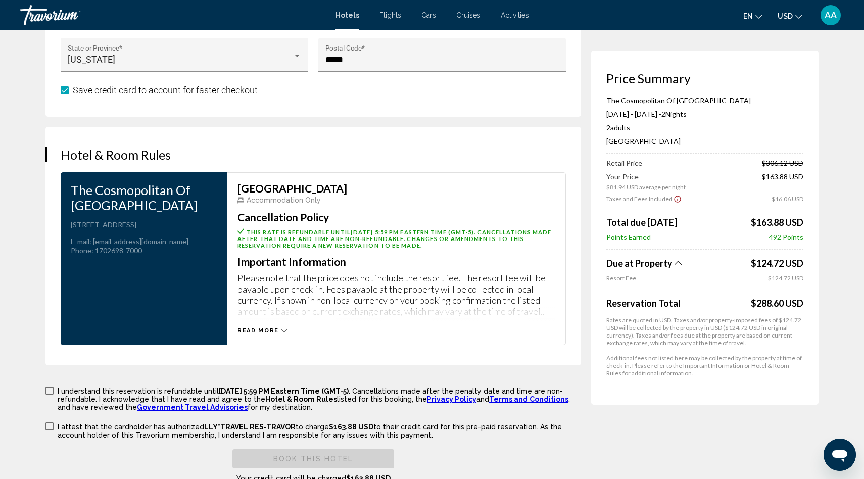
scroll to position [1218, 0]
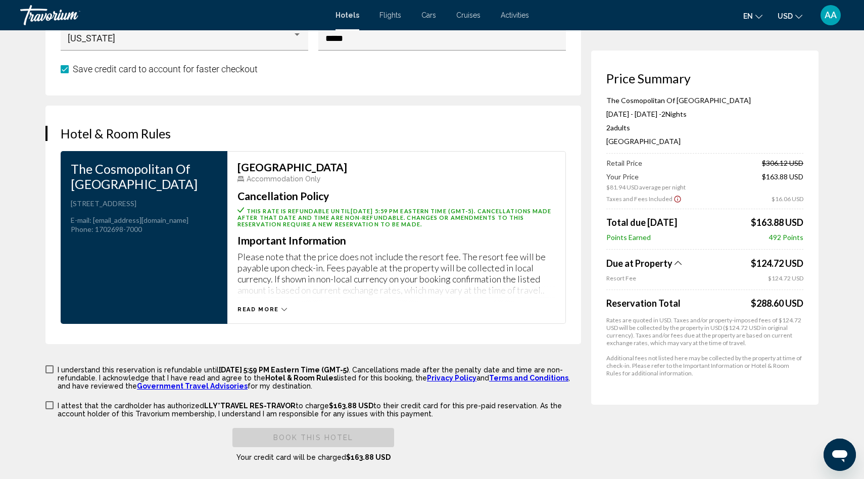
type input "**********"
click at [282, 310] on icon "Main content" at bounding box center [284, 310] width 6 height 6
click at [281, 310] on icon "Main content" at bounding box center [282, 310] width 6 height 6
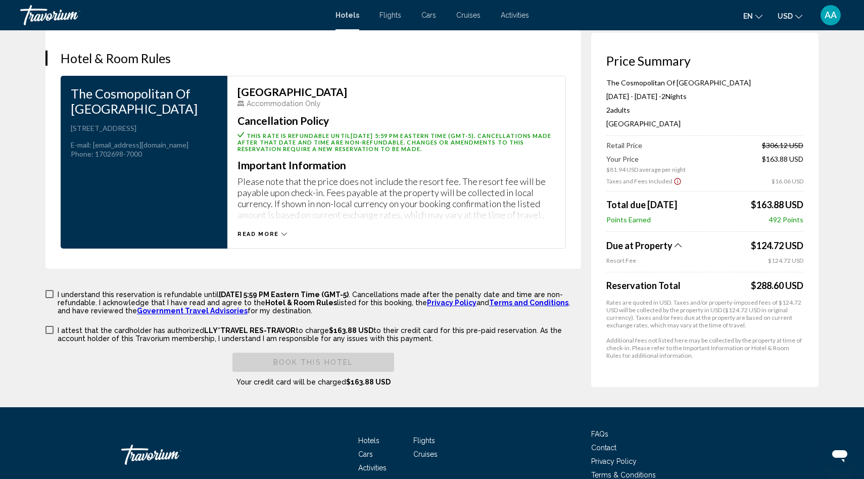
scroll to position [1299, 0]
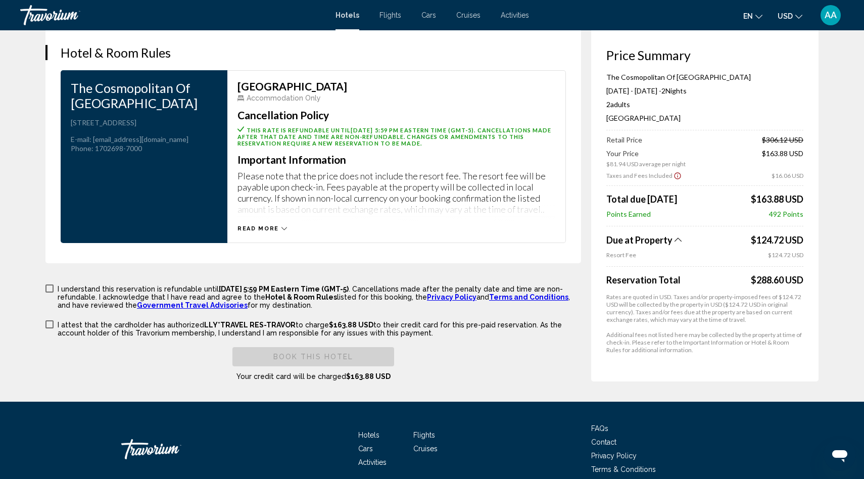
click at [284, 228] on icon "Main content" at bounding box center [284, 229] width 6 height 6
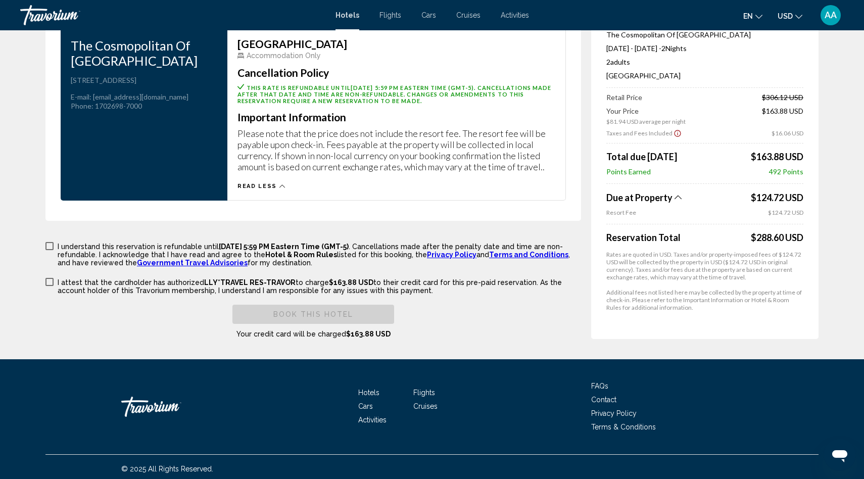
scroll to position [1346, 0]
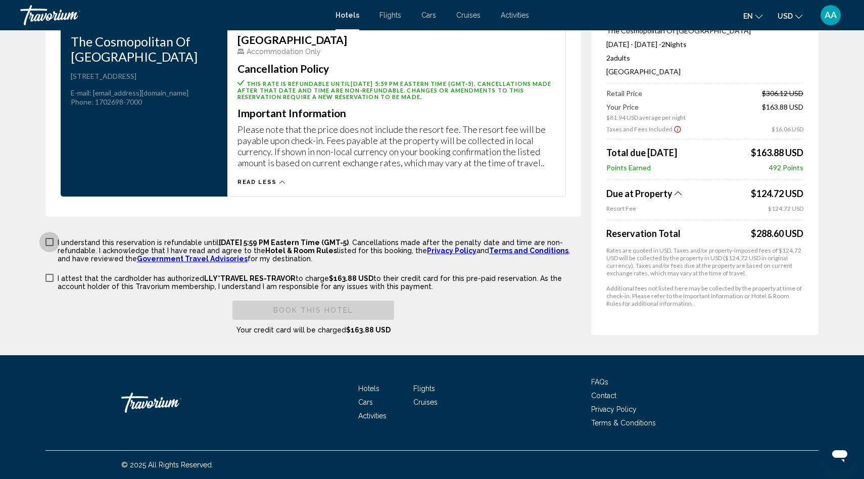
click at [51, 241] on span "Main content" at bounding box center [49, 242] width 8 height 8
click at [51, 279] on span "Main content" at bounding box center [49, 278] width 8 height 8
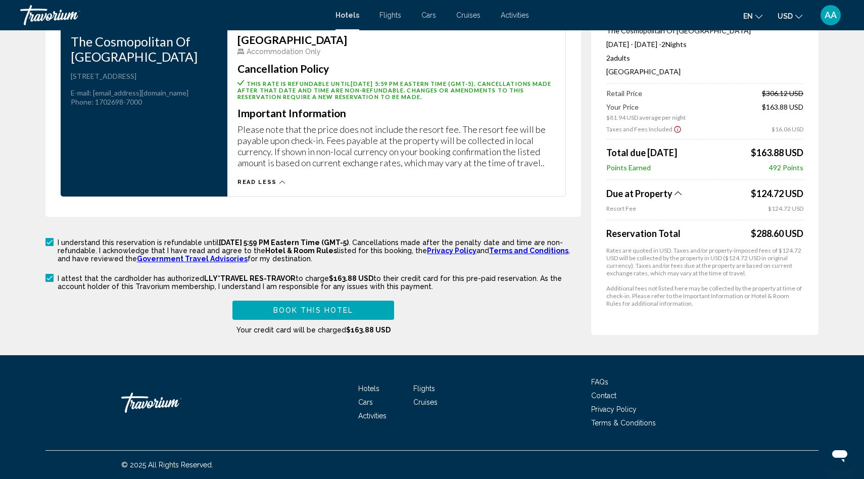
click at [307, 310] on span "Book this hotel" at bounding box center [313, 311] width 80 height 8
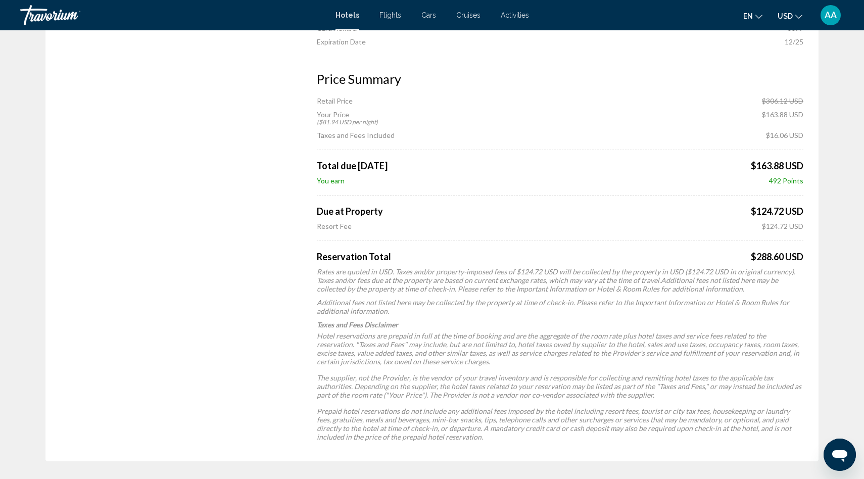
scroll to position [531, 0]
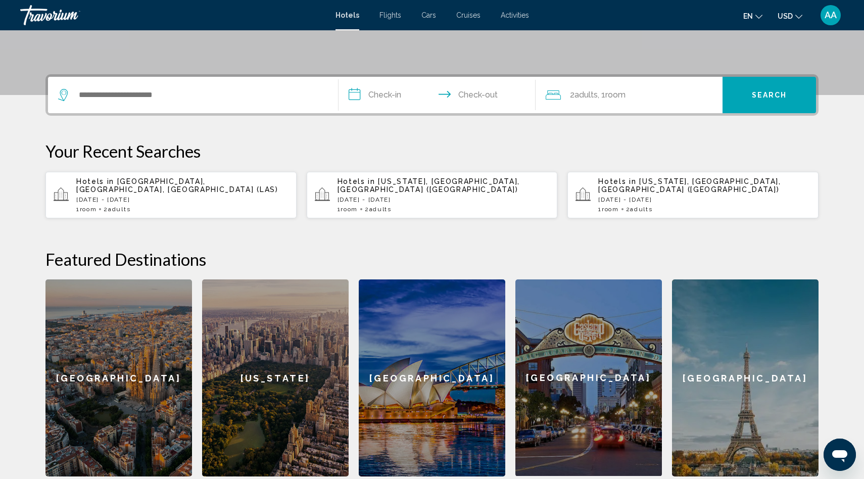
scroll to position [136, 0]
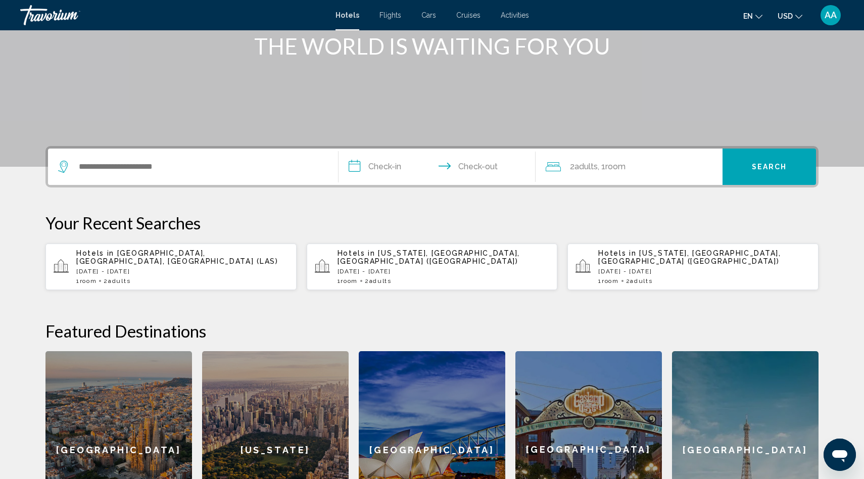
click at [122, 254] on span "Las Vegas, NV, United States (LAS)" at bounding box center [177, 257] width 202 height 16
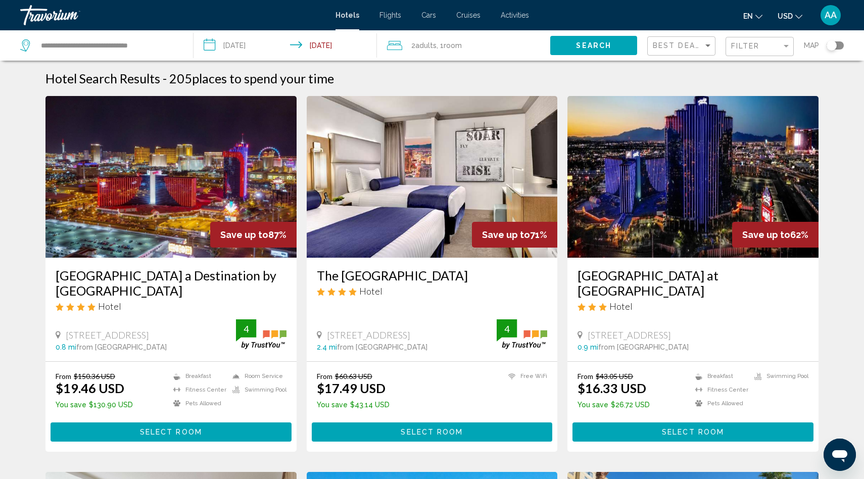
click at [828, 14] on span "AA" at bounding box center [831, 15] width 12 height 10
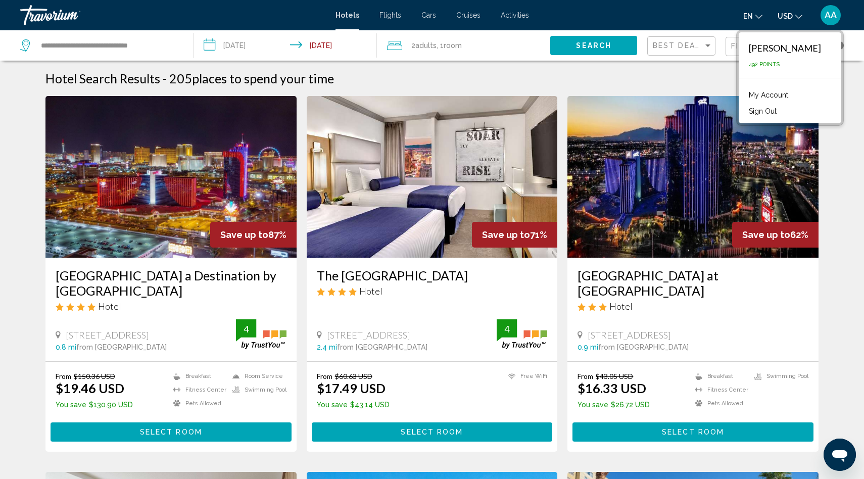
click at [764, 94] on link "My Account" at bounding box center [769, 94] width 50 height 13
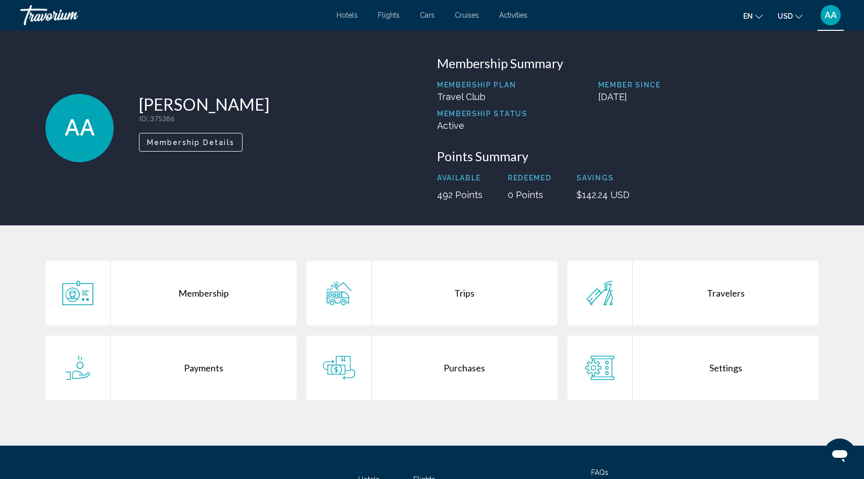
click at [729, 295] on div "Travelers" at bounding box center [726, 293] width 186 height 65
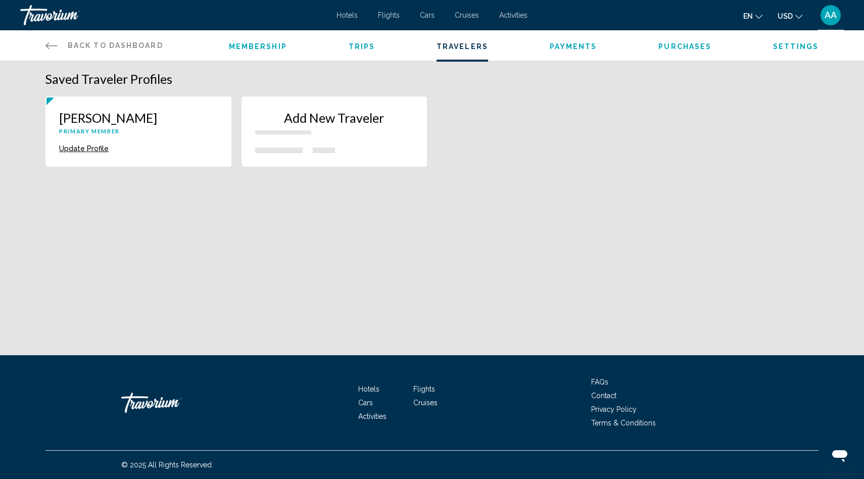
click at [301, 121] on p "Add New Traveler" at bounding box center [334, 117] width 159 height 15
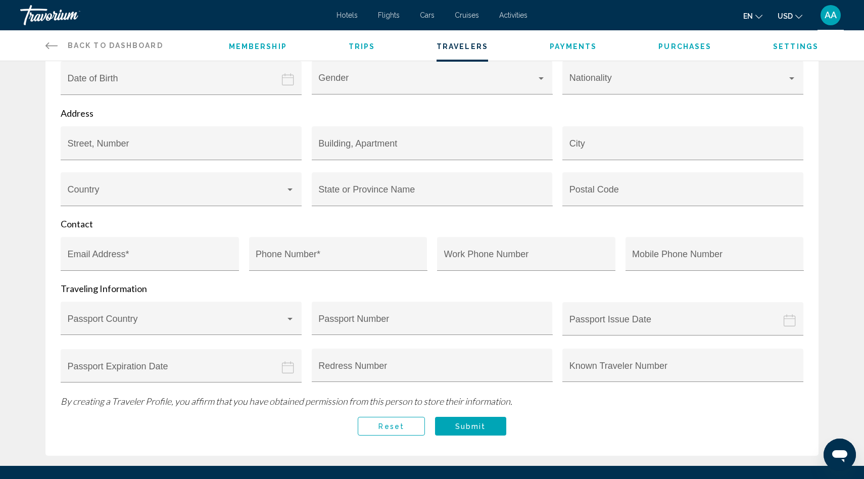
scroll to position [328, 0]
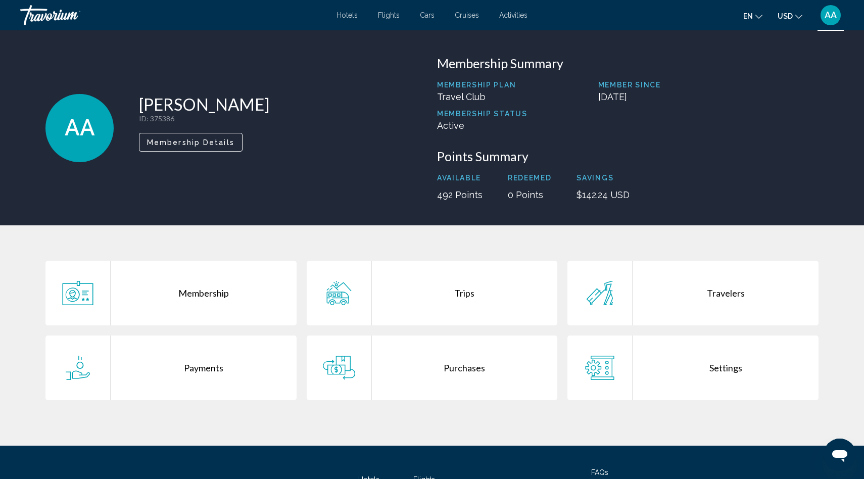
click at [212, 294] on div "Membership" at bounding box center [204, 293] width 186 height 65
click at [202, 365] on div "Payments" at bounding box center [204, 367] width 186 height 65
click at [465, 290] on div "Trips" at bounding box center [465, 293] width 186 height 65
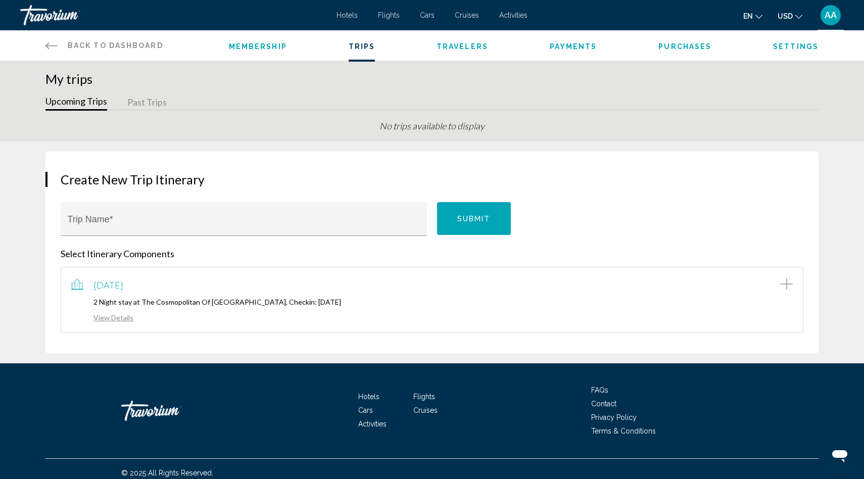
scroll to position [8, 0]
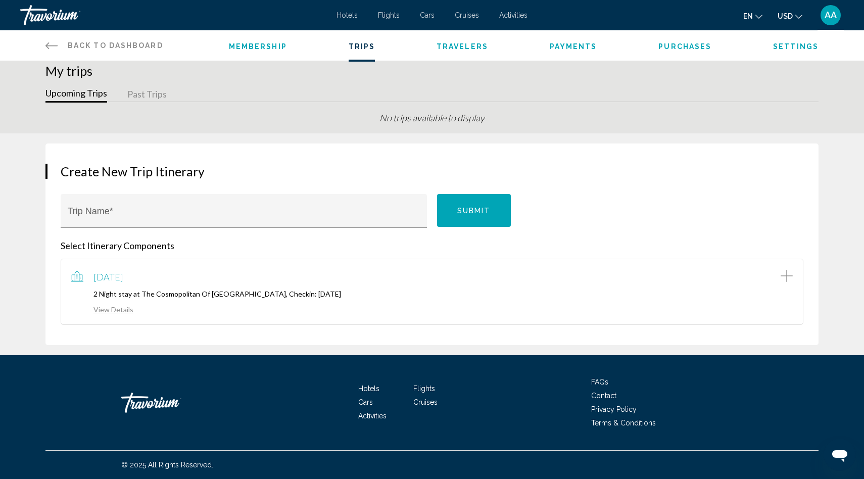
click at [105, 310] on link "View Details" at bounding box center [102, 309] width 62 height 9
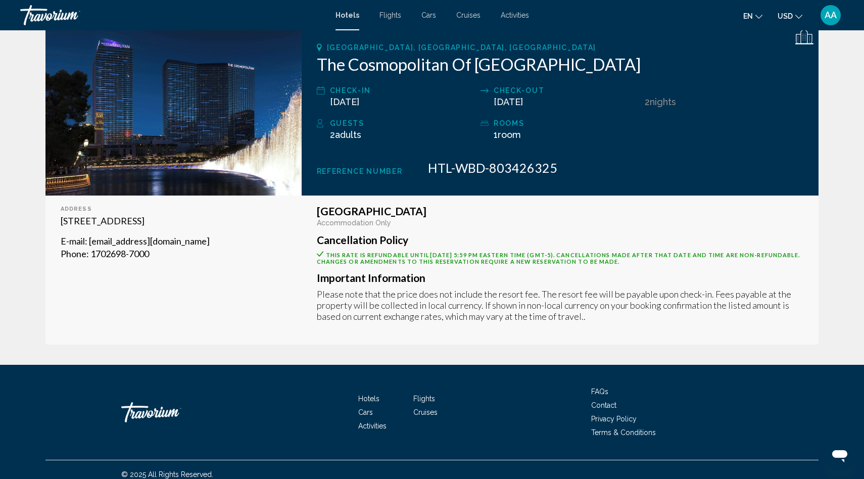
scroll to position [137, 0]
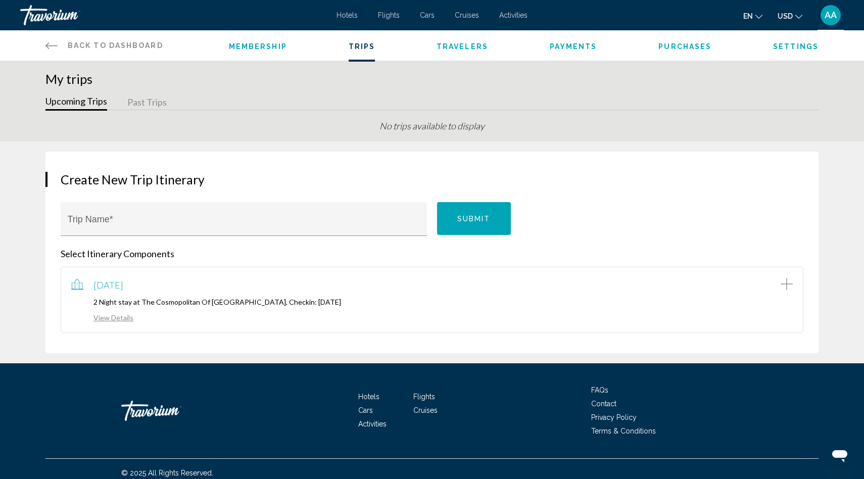
click at [111, 319] on link "View Details" at bounding box center [102, 317] width 62 height 9
click at [131, 219] on input "Trip Name *" at bounding box center [244, 224] width 353 height 10
type input "*********"
click at [482, 212] on button "Submit" at bounding box center [474, 218] width 74 height 33
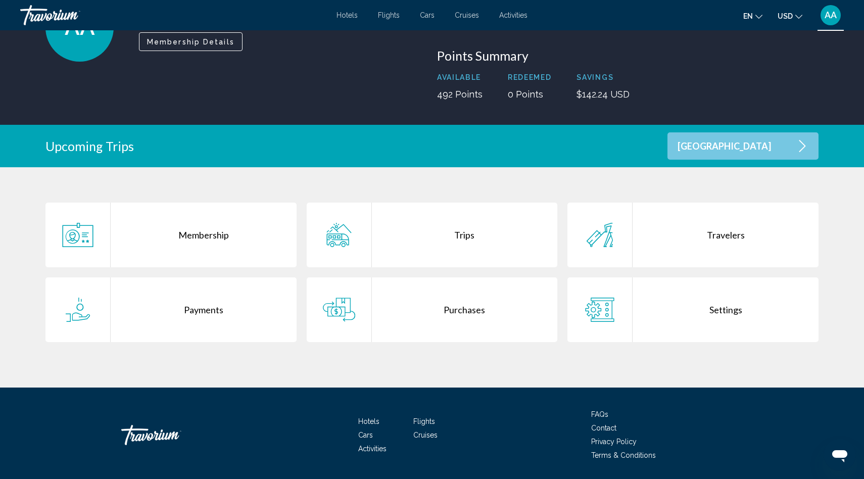
scroll to position [93, 0]
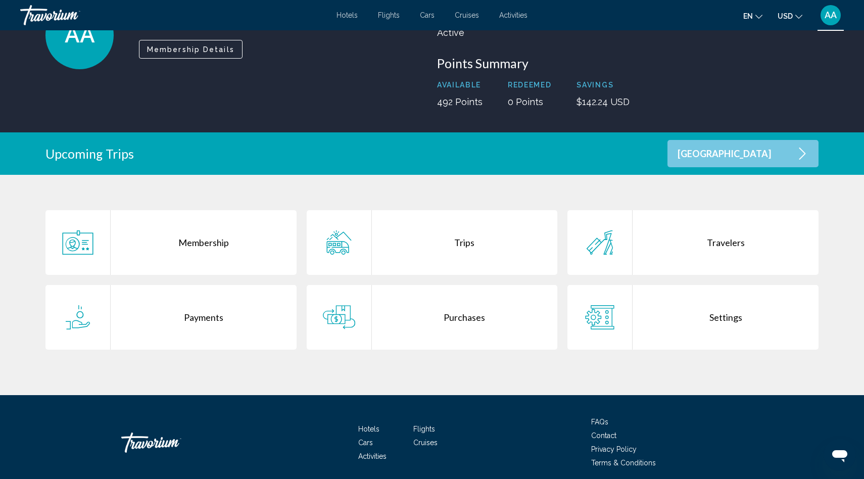
click at [467, 249] on div "Trips" at bounding box center [465, 242] width 186 height 65
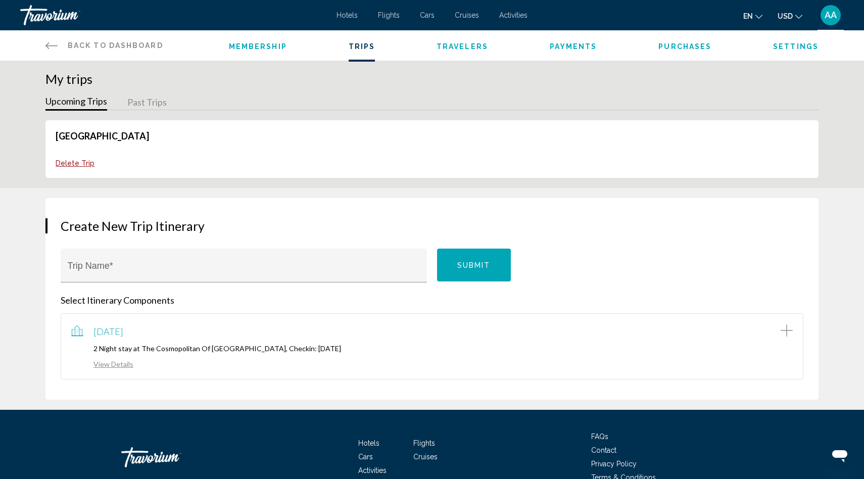
click at [153, 96] on button "Past Trips" at bounding box center [146, 103] width 39 height 16
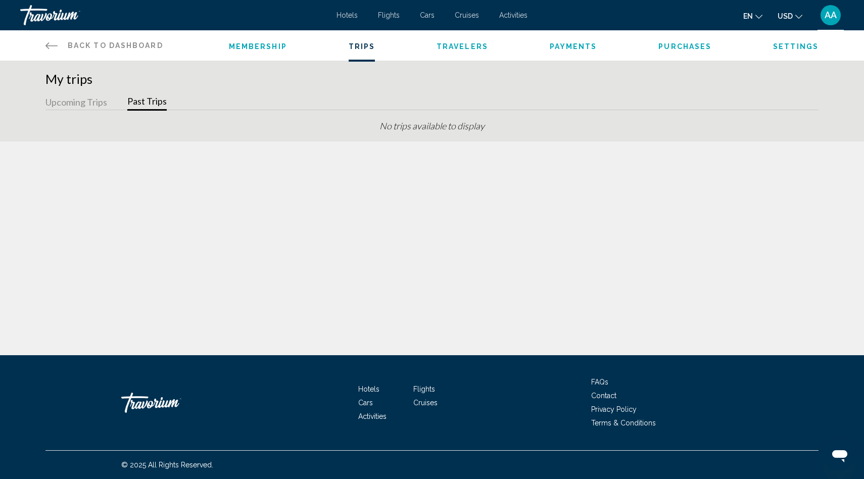
click at [79, 104] on button "Upcoming Trips" at bounding box center [76, 103] width 62 height 16
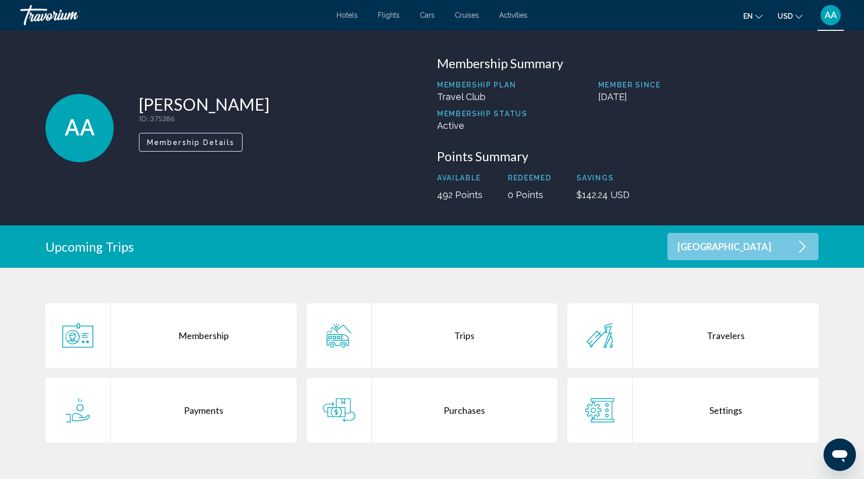
click at [472, 412] on div "Purchases" at bounding box center [465, 410] width 186 height 65
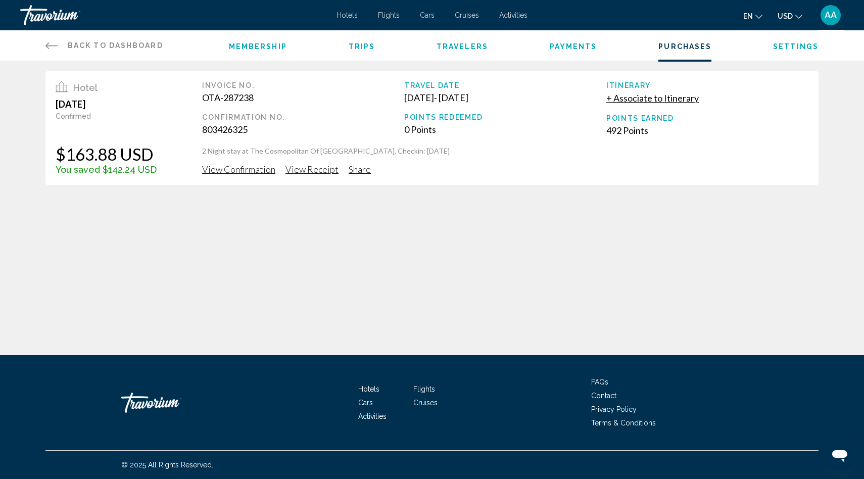
click at [309, 170] on span "View Receipt" at bounding box center [311, 169] width 53 height 11
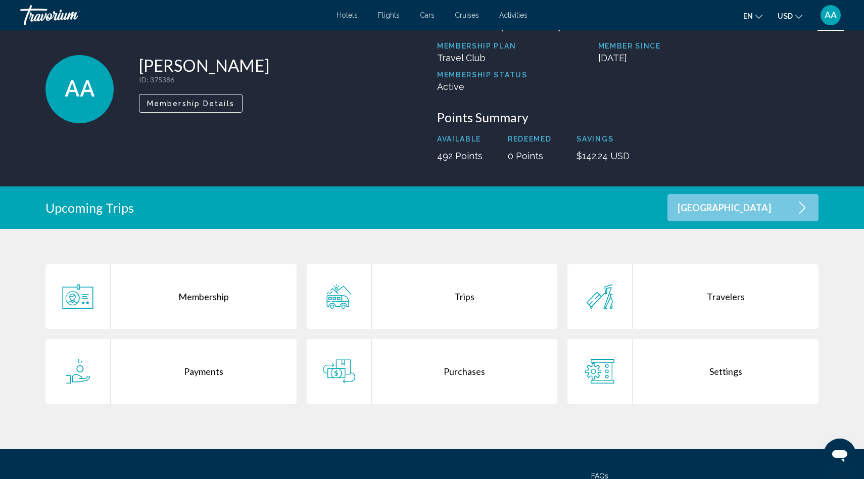
scroll to position [62, 0]
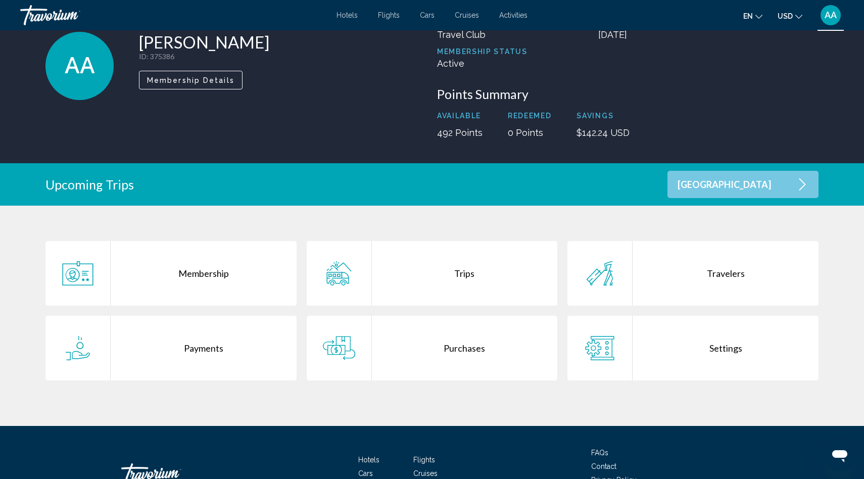
click at [721, 354] on div "Settings" at bounding box center [726, 348] width 186 height 65
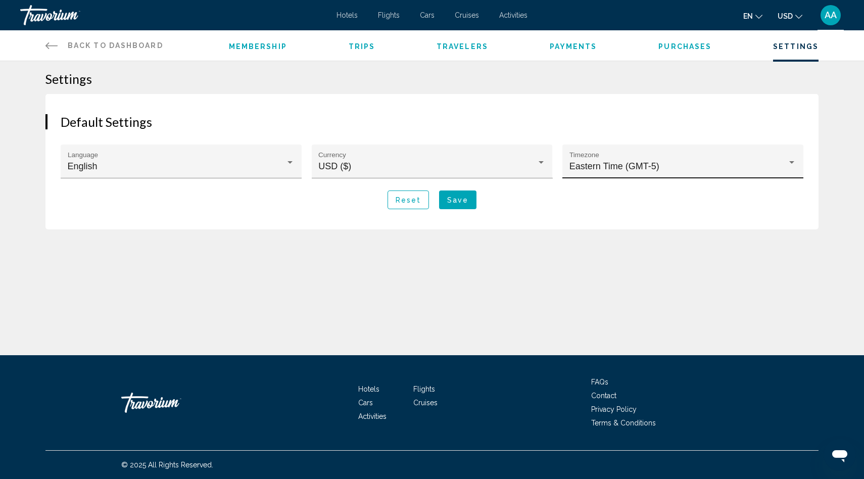
click at [794, 161] on div "Main content" at bounding box center [791, 162] width 9 height 8
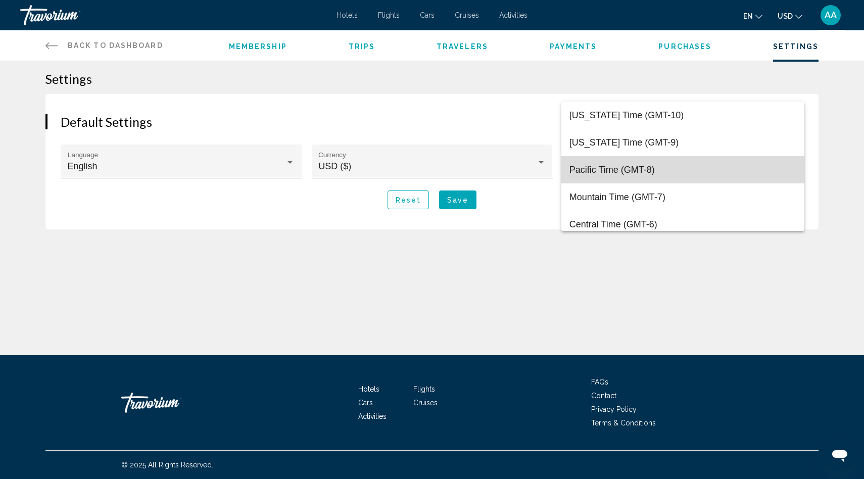
click at [627, 170] on span "Pacific Time (GMT-8)" at bounding box center [682, 169] width 227 height 27
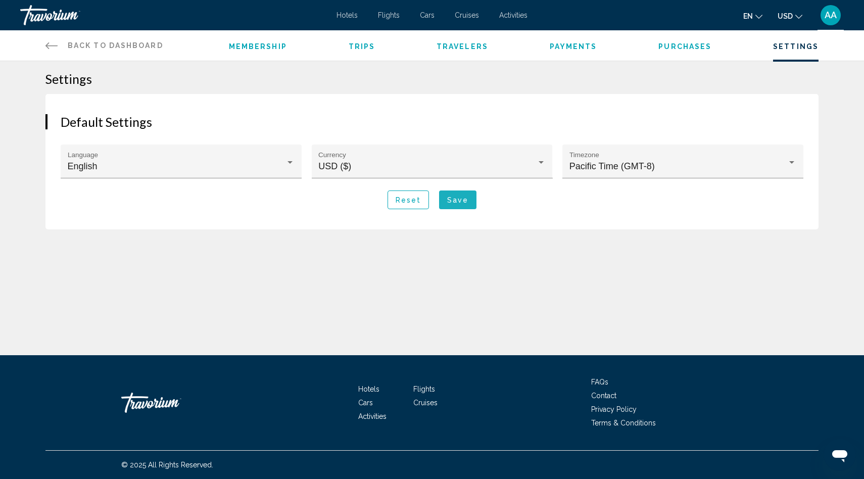
click at [459, 201] on span "Save" at bounding box center [457, 200] width 21 height 8
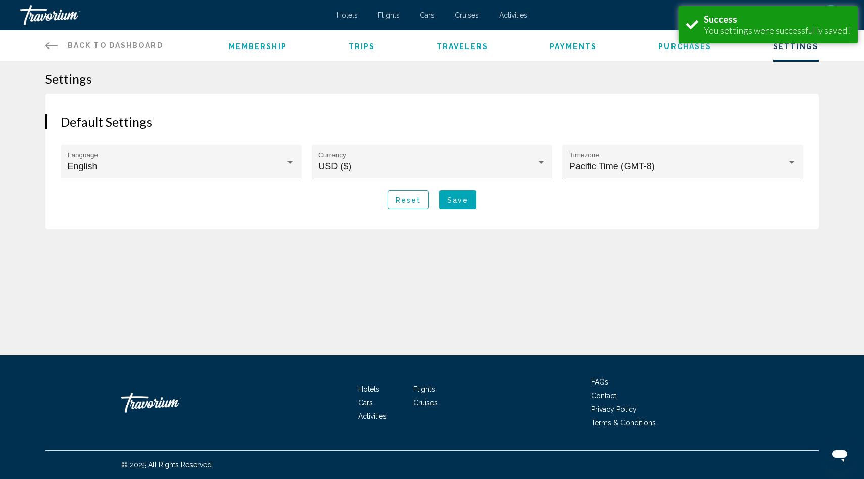
click at [469, 42] on span "Travelers" at bounding box center [463, 46] width 52 height 8
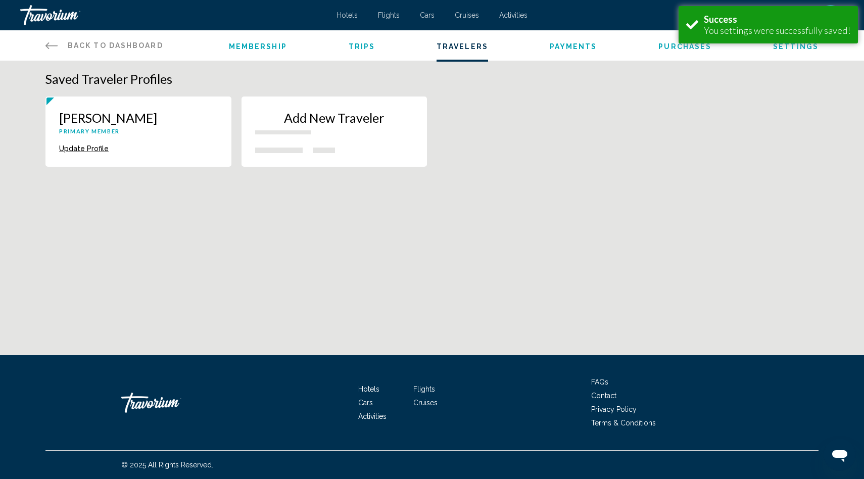
click at [293, 120] on p "Add New Traveler" at bounding box center [334, 117] width 159 height 15
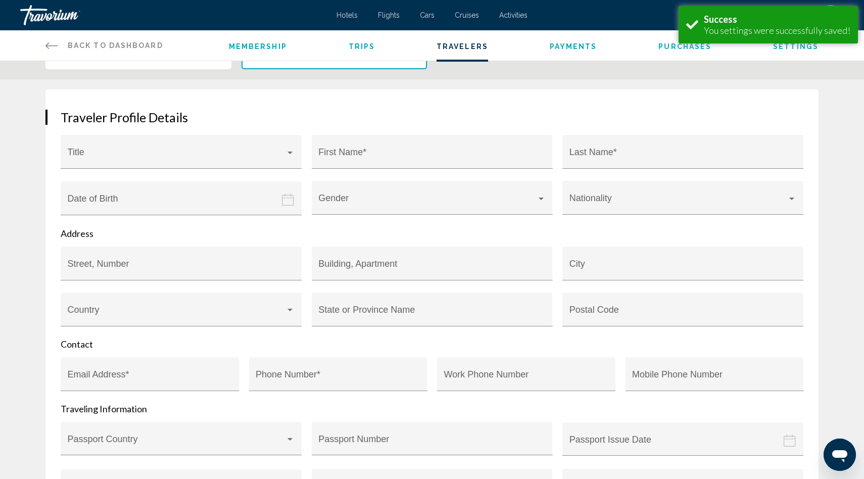
scroll to position [126, 0]
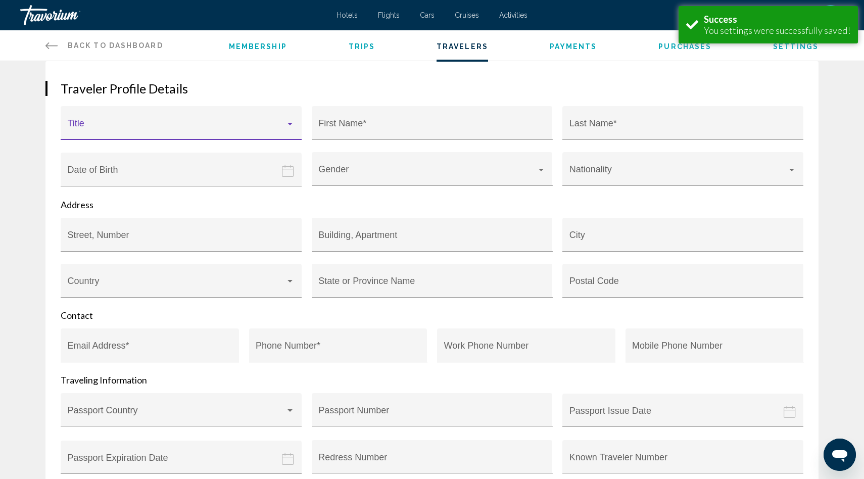
click at [290, 122] on div "Main content" at bounding box center [289, 124] width 9 height 8
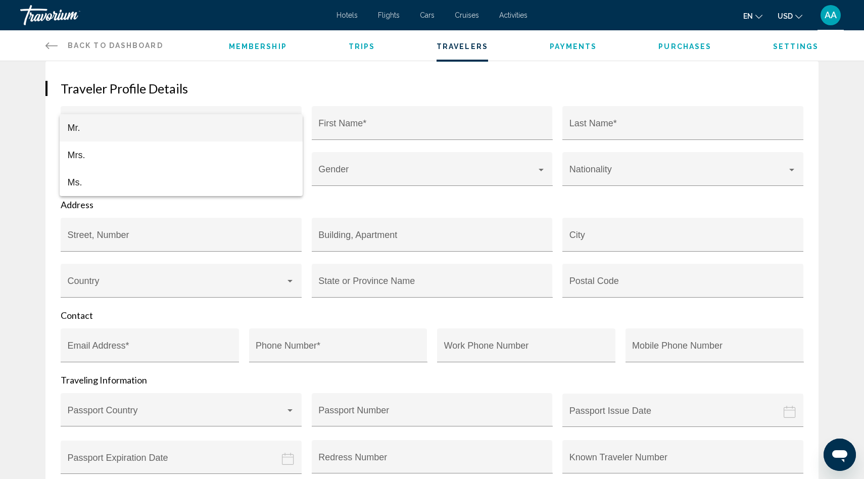
click at [397, 116] on div at bounding box center [432, 239] width 864 height 479
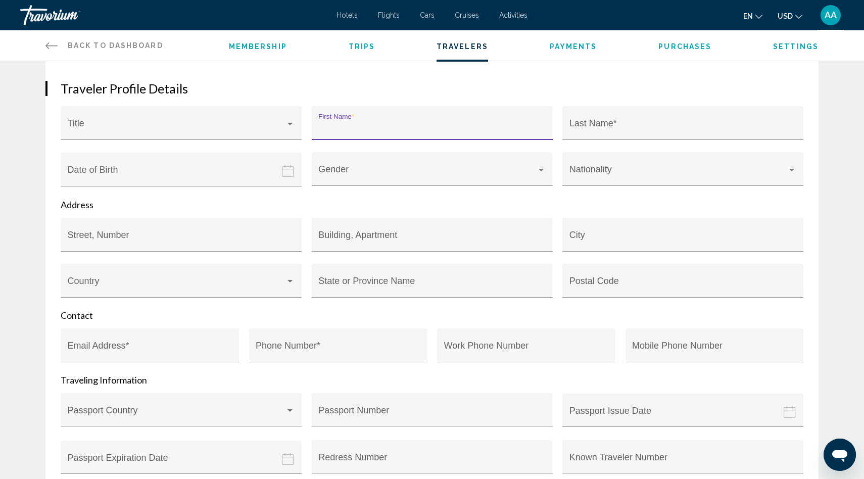
click at [395, 128] on input "First Name *" at bounding box center [431, 128] width 227 height 10
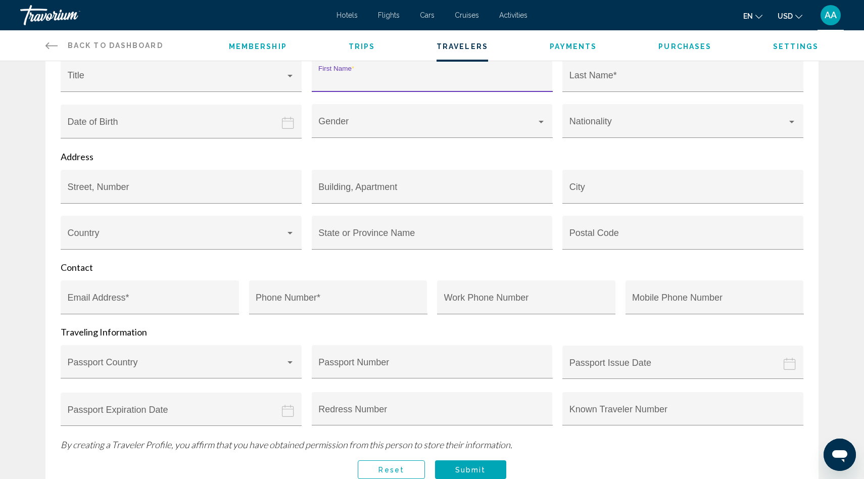
scroll to position [0, 0]
